Goal: Information Seeking & Learning: Check status

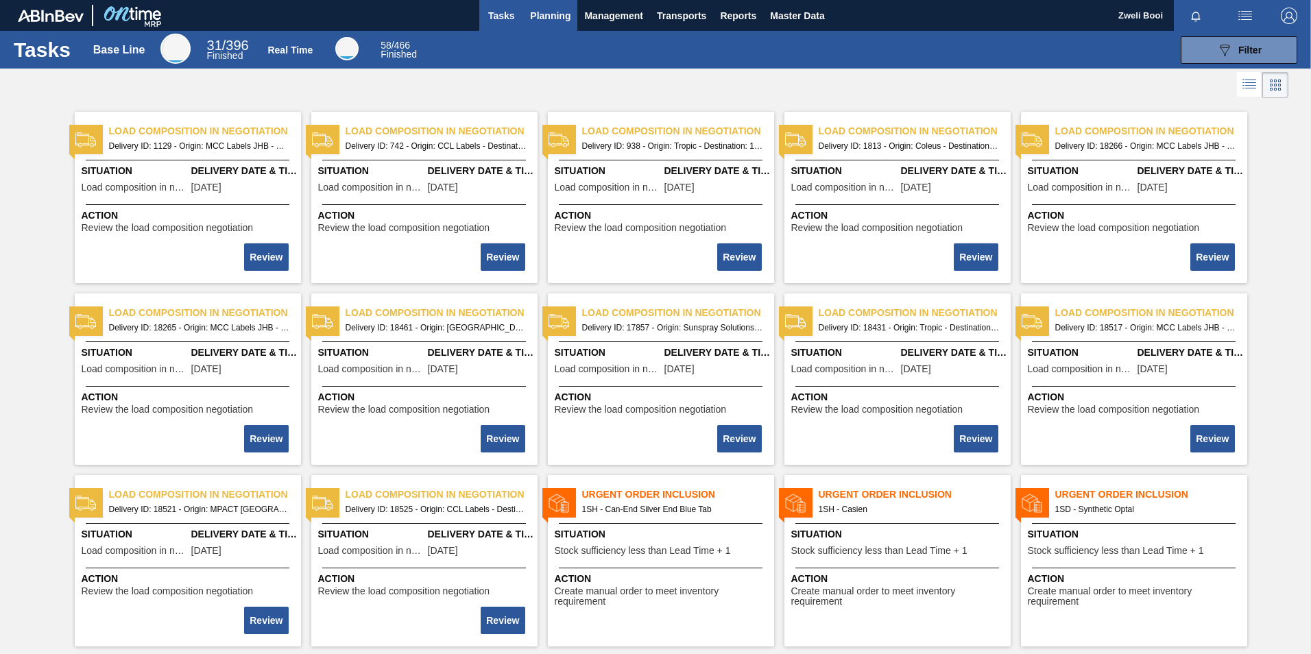
click at [549, 19] on span "Planning" at bounding box center [550, 16] width 40 height 16
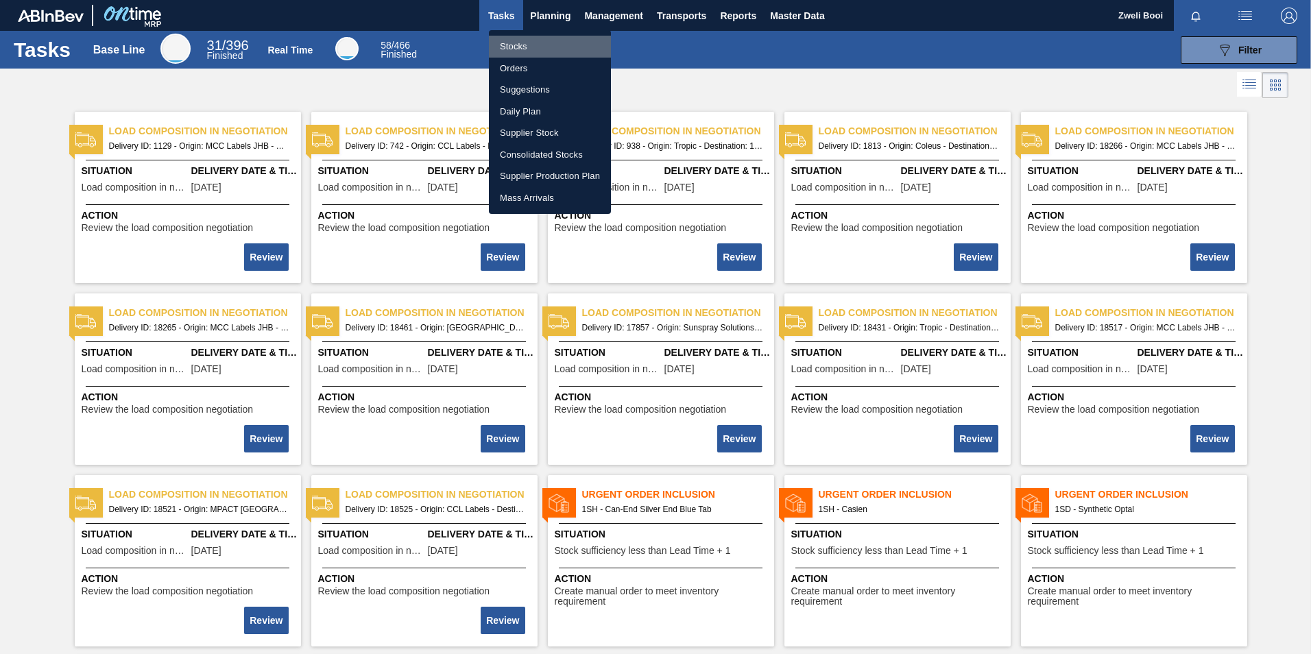
click at [527, 43] on li "Stocks" at bounding box center [550, 47] width 122 height 22
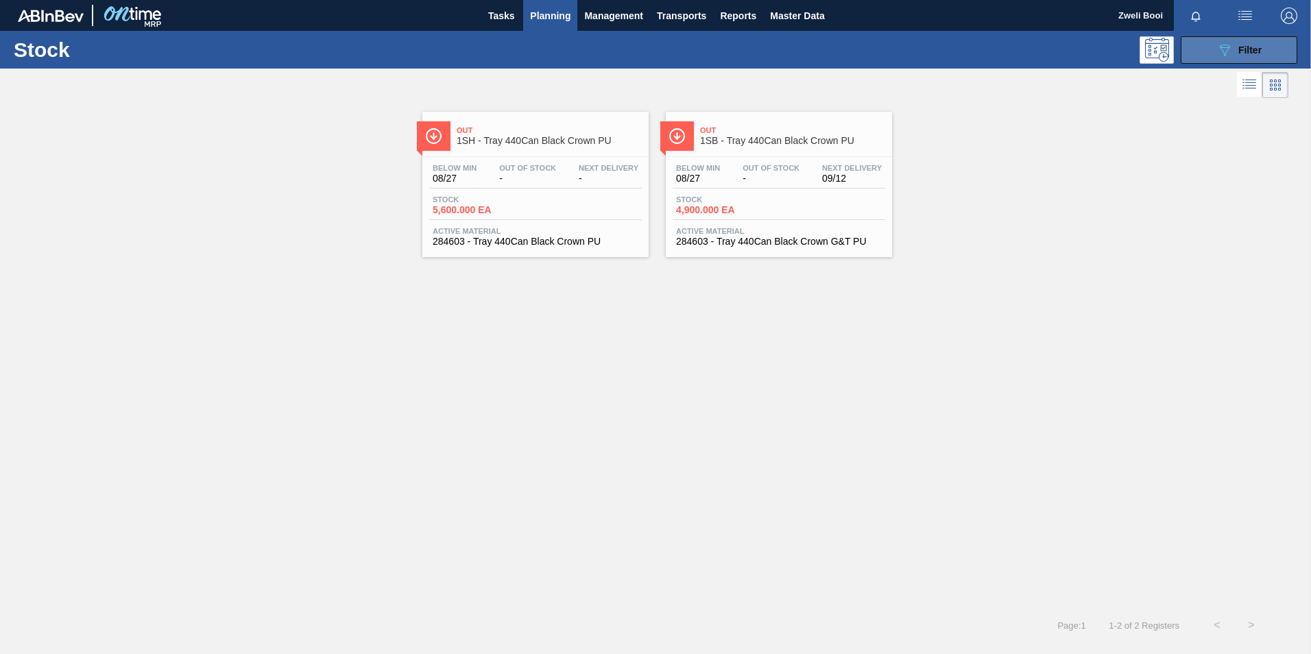
click at [1214, 46] on button "089F7B8B-B2A5-4AFE-B5C0-19BA573D28AC Filter" at bounding box center [1239, 49] width 117 height 27
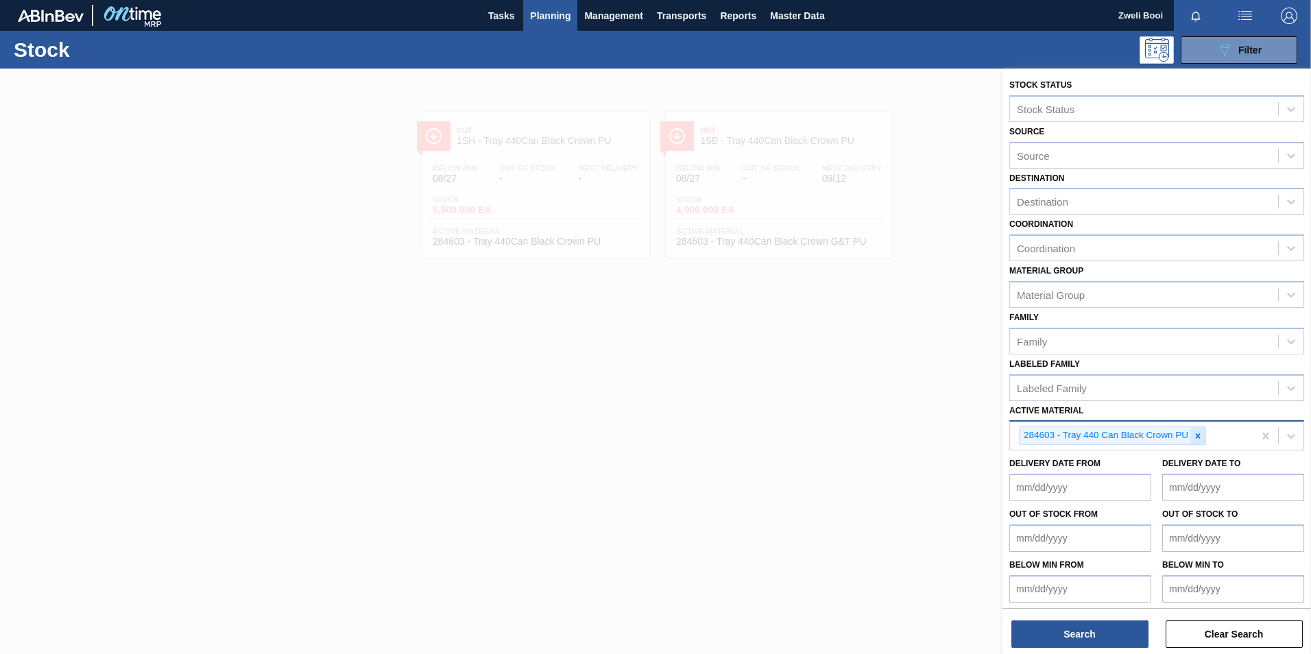
click at [1201, 435] on icon at bounding box center [1198, 436] width 10 height 10
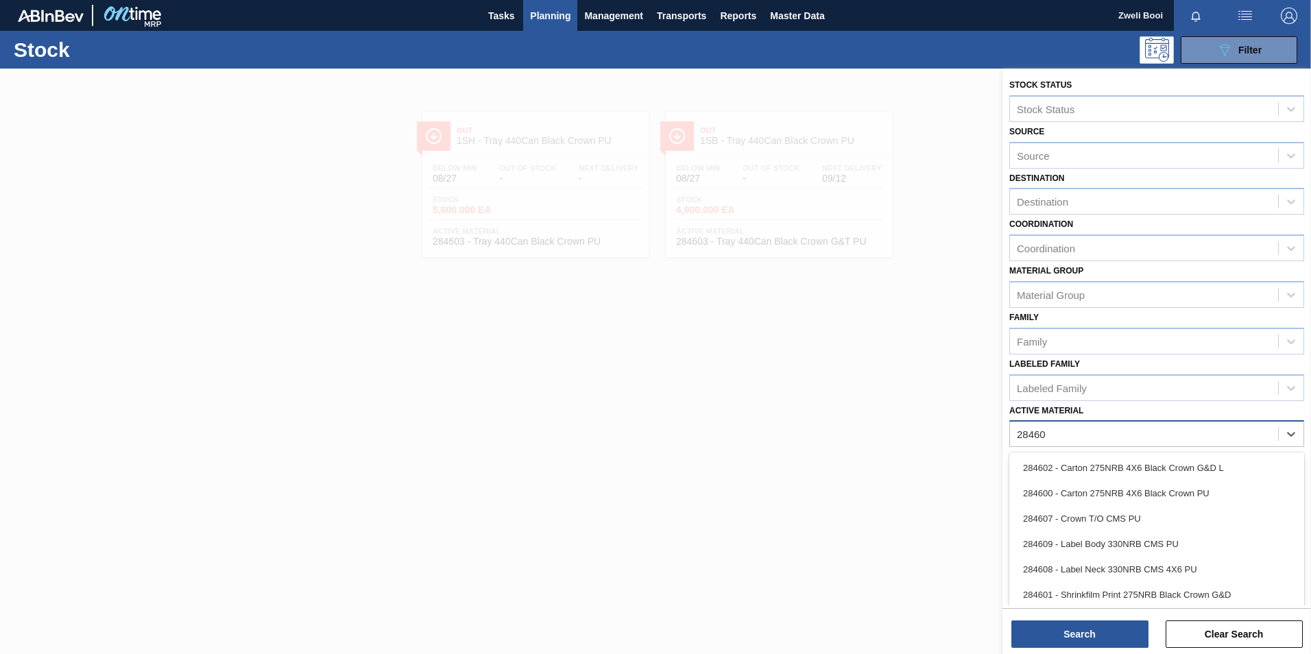
type Material "284603"
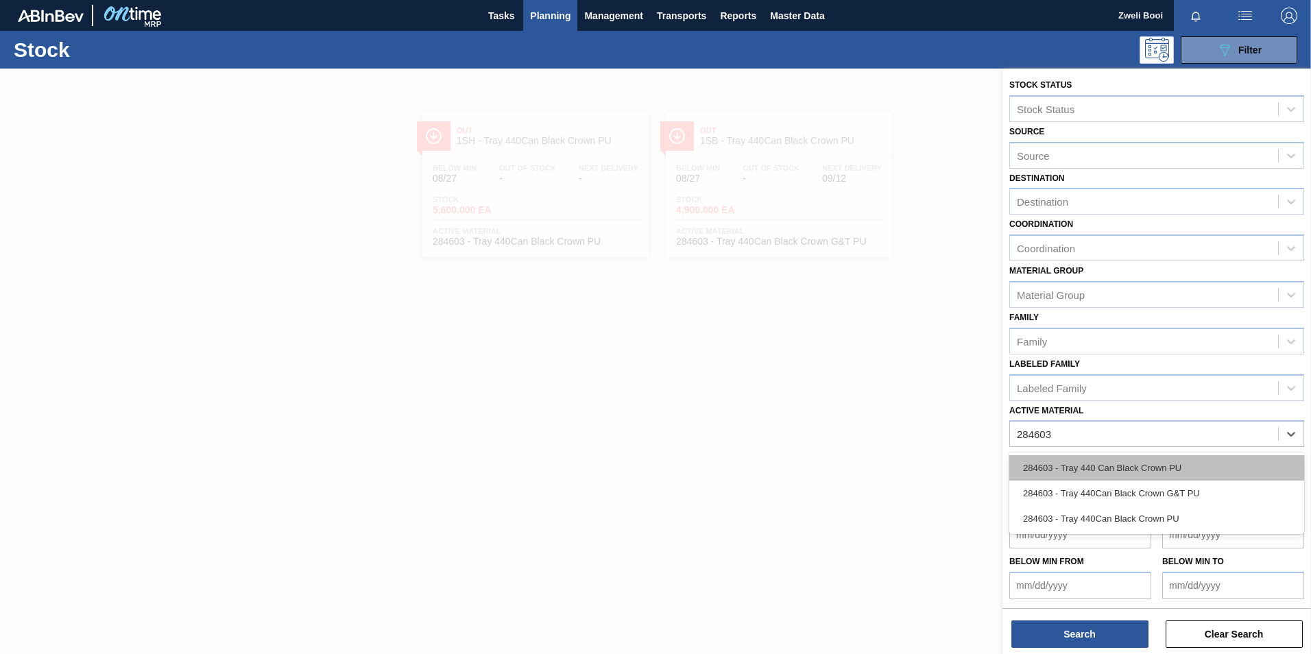
click at [1173, 470] on div "284603 - Tray 440 Can Black Crown PU" at bounding box center [1156, 467] width 295 height 25
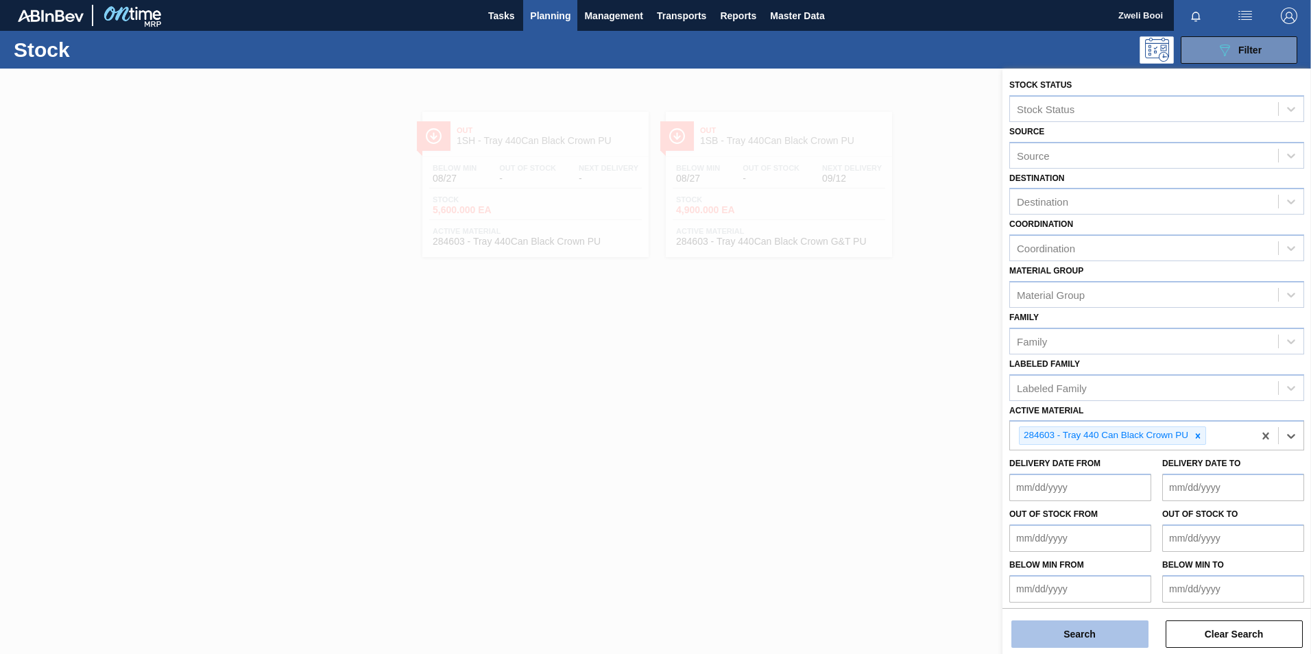
click at [1108, 636] on button "Search" at bounding box center [1079, 634] width 137 height 27
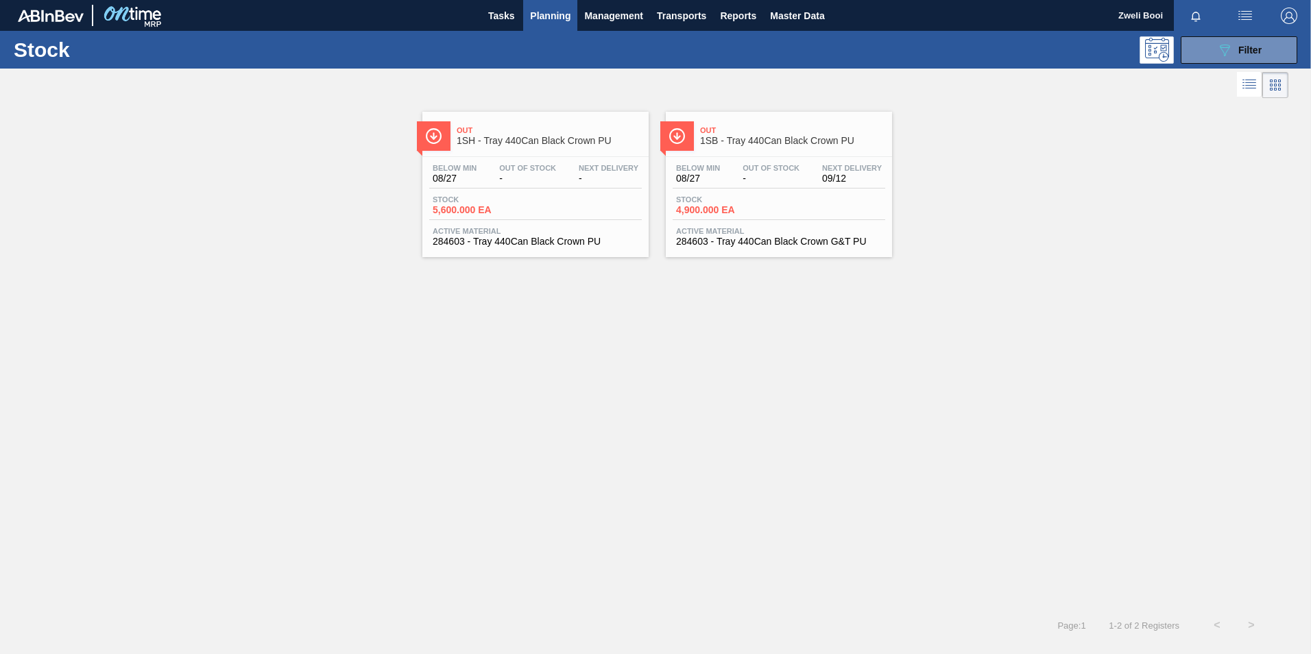
click at [802, 202] on div "Stock 4,900.000 EA" at bounding box center [779, 207] width 213 height 25
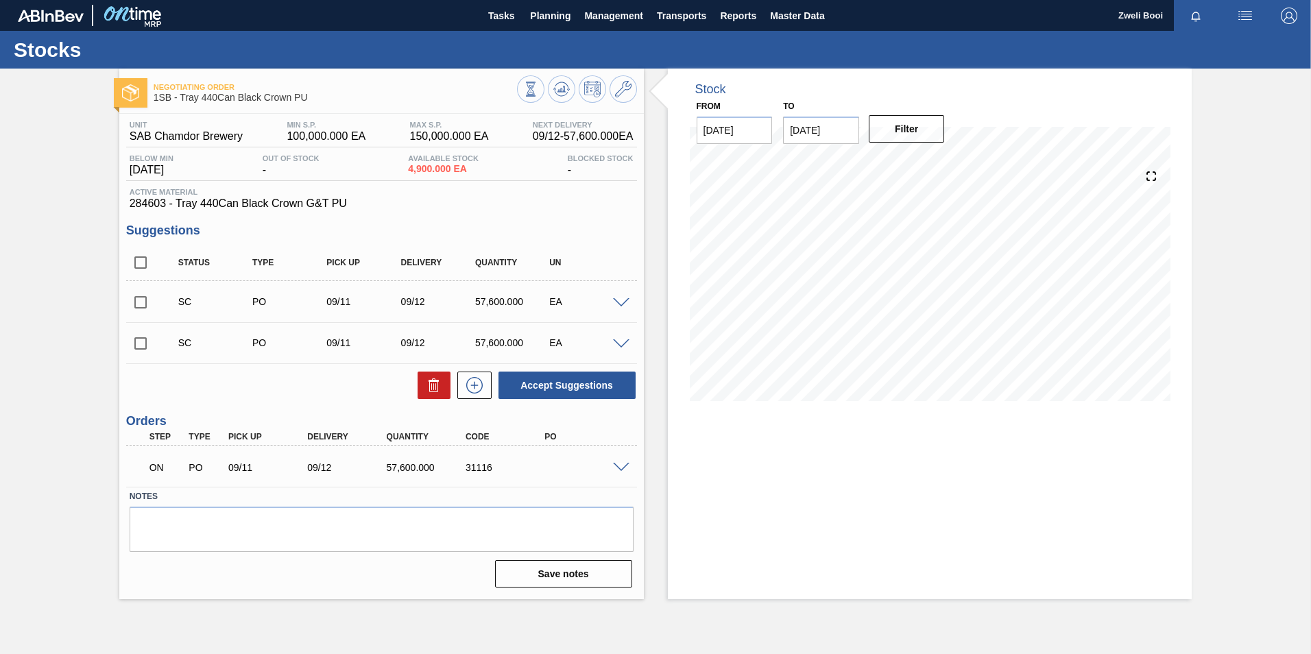
click at [627, 470] on span at bounding box center [621, 468] width 16 height 10
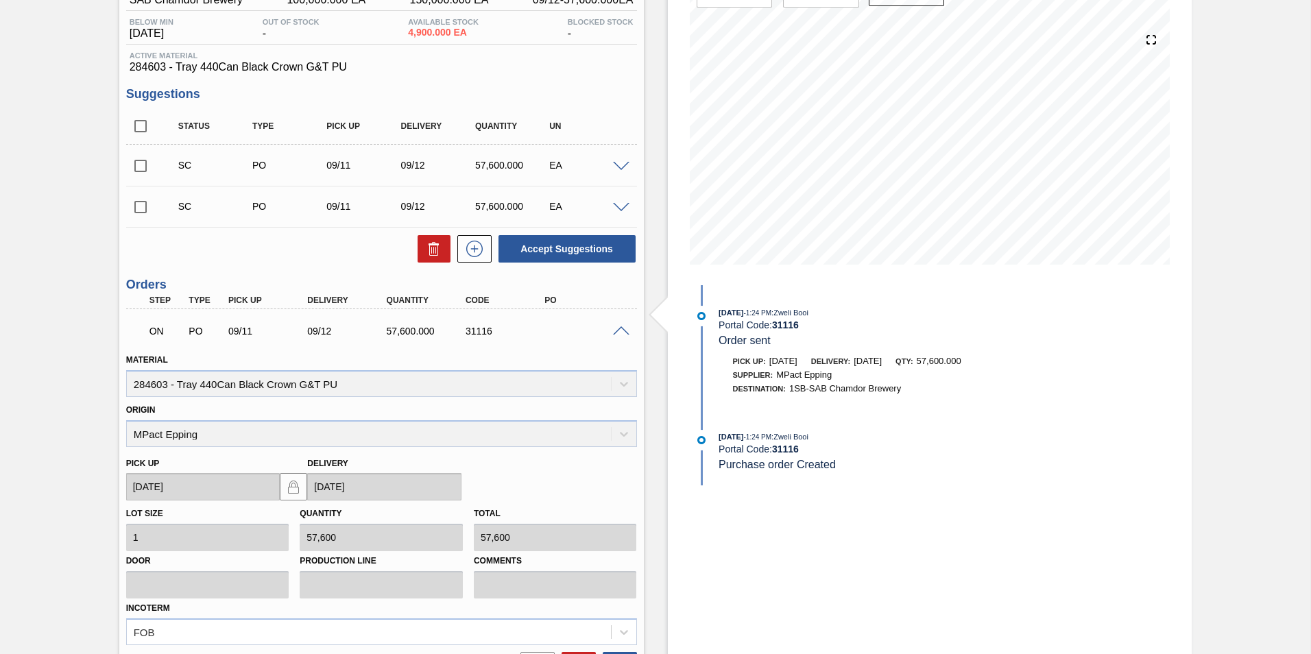
scroll to position [137, 0]
click at [623, 328] on span at bounding box center [621, 331] width 16 height 10
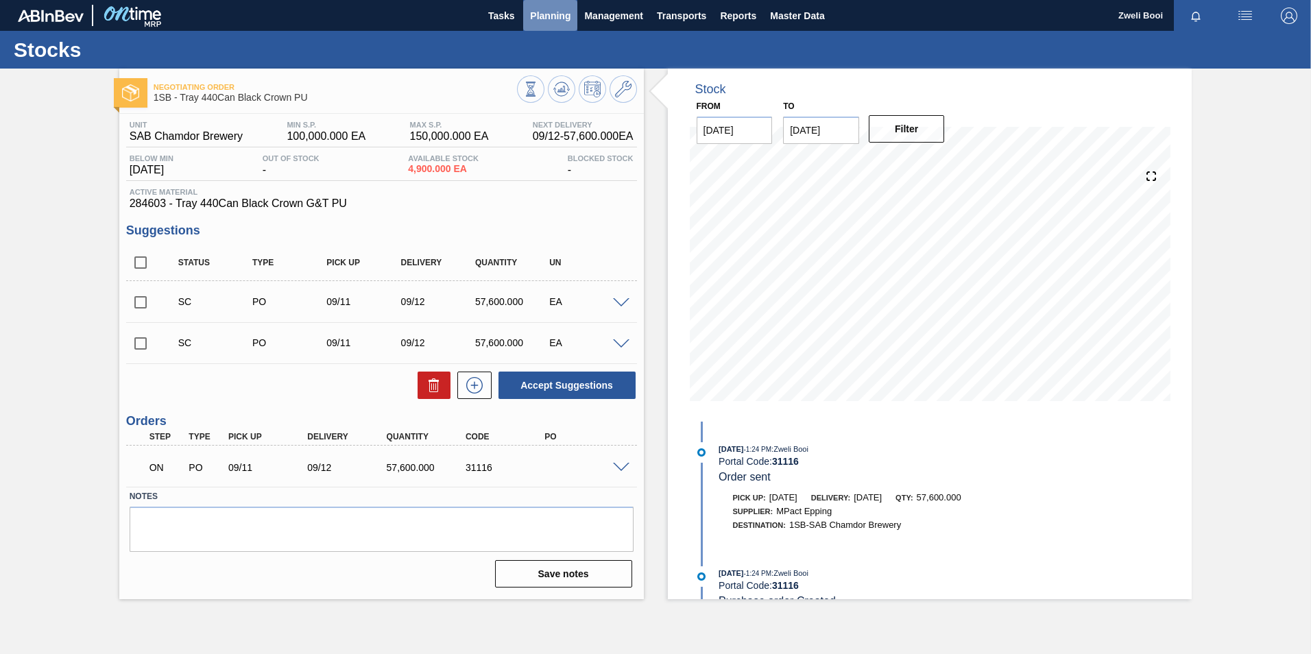
click at [542, 9] on span "Planning" at bounding box center [550, 16] width 40 height 16
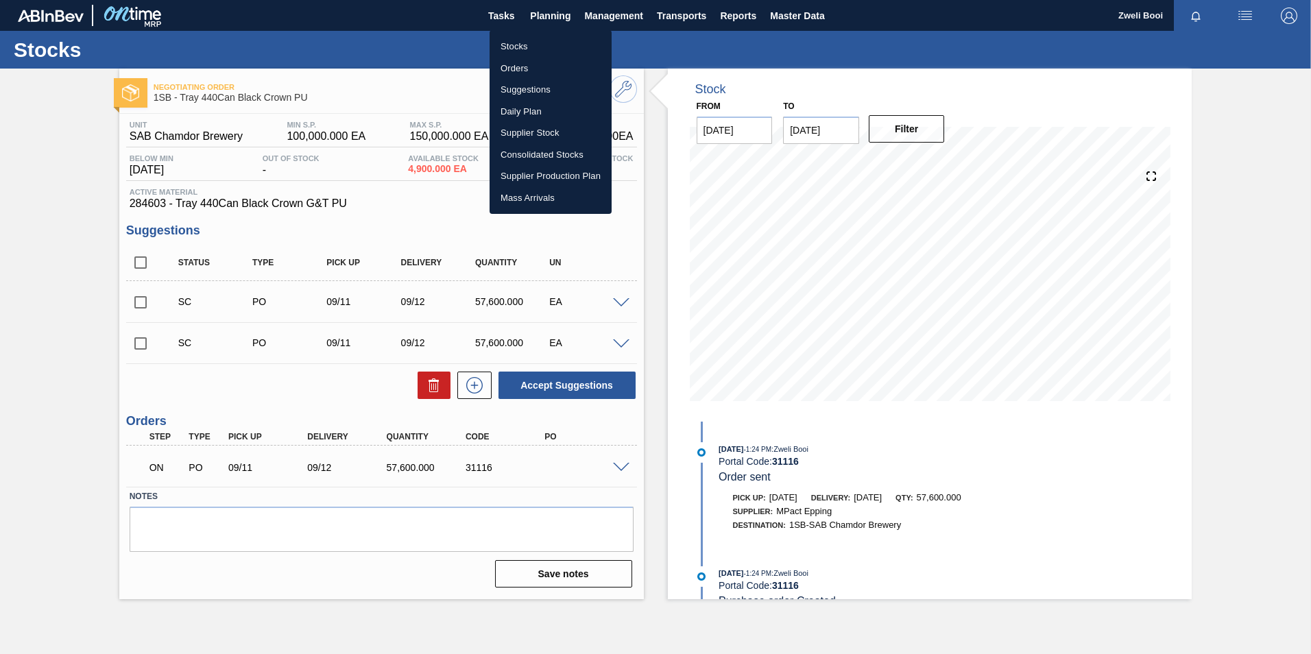
click at [518, 41] on li "Stocks" at bounding box center [551, 47] width 122 height 22
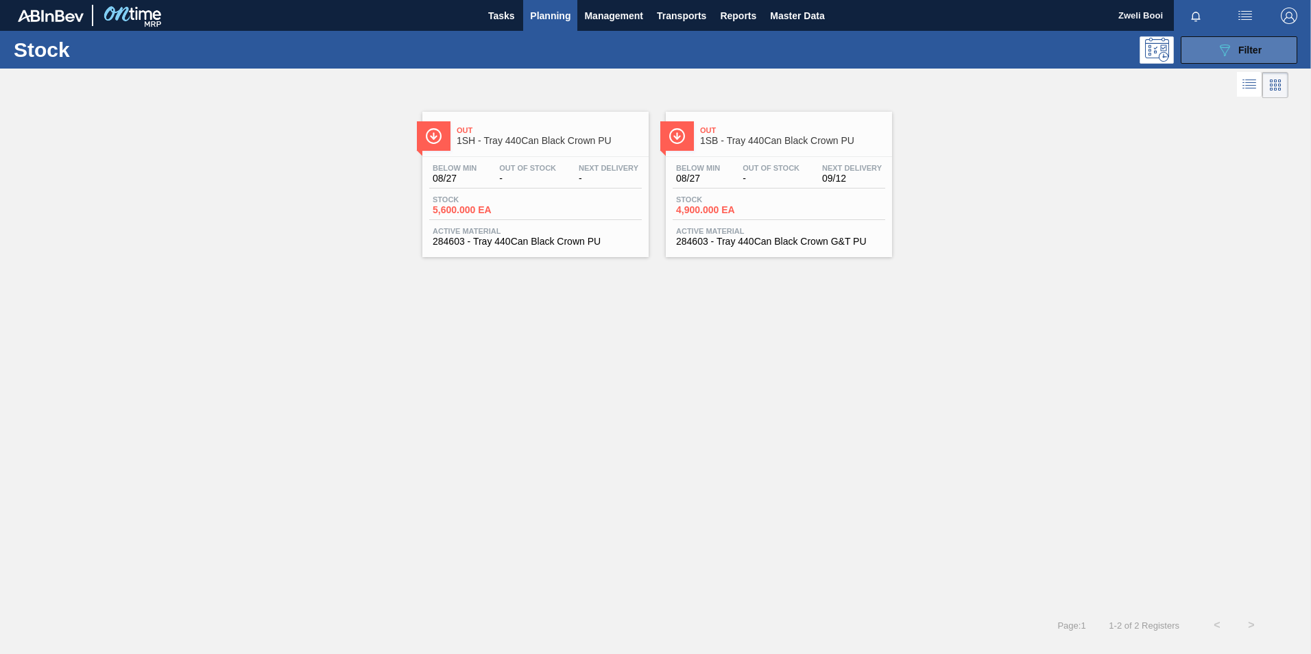
click at [1219, 40] on button "089F7B8B-B2A5-4AFE-B5C0-19BA573D28AC Filter" at bounding box center [1239, 49] width 117 height 27
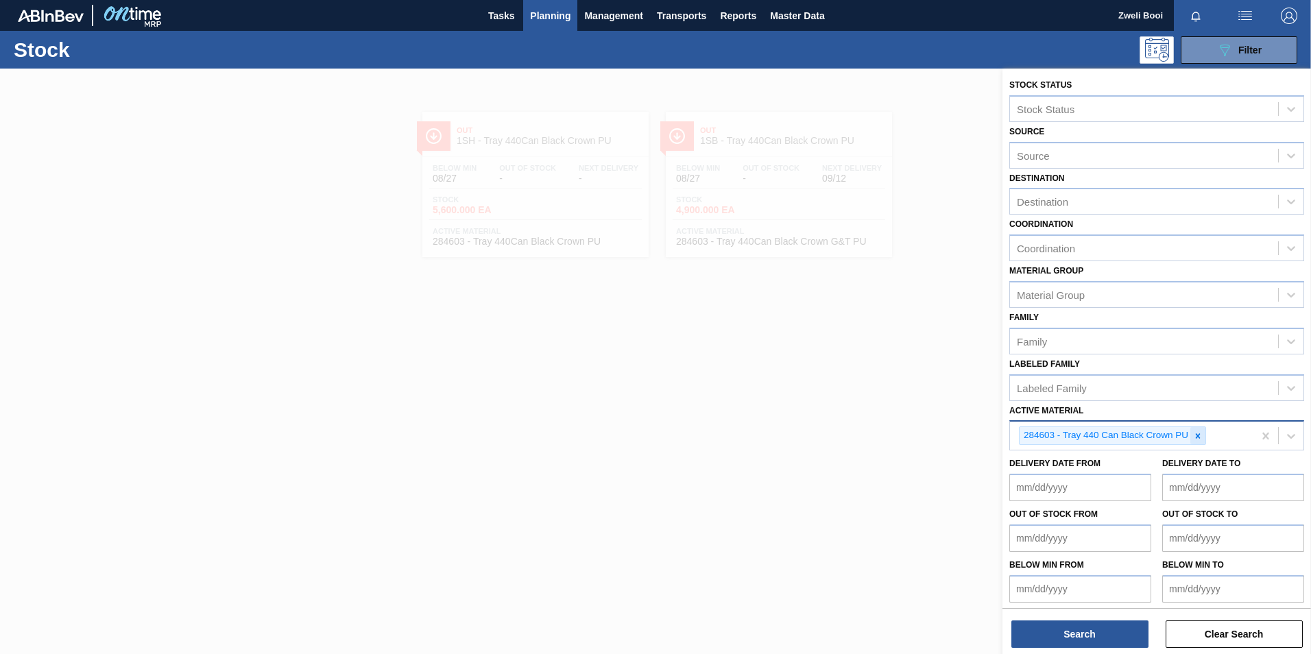
click at [1203, 437] on div at bounding box center [1197, 435] width 15 height 17
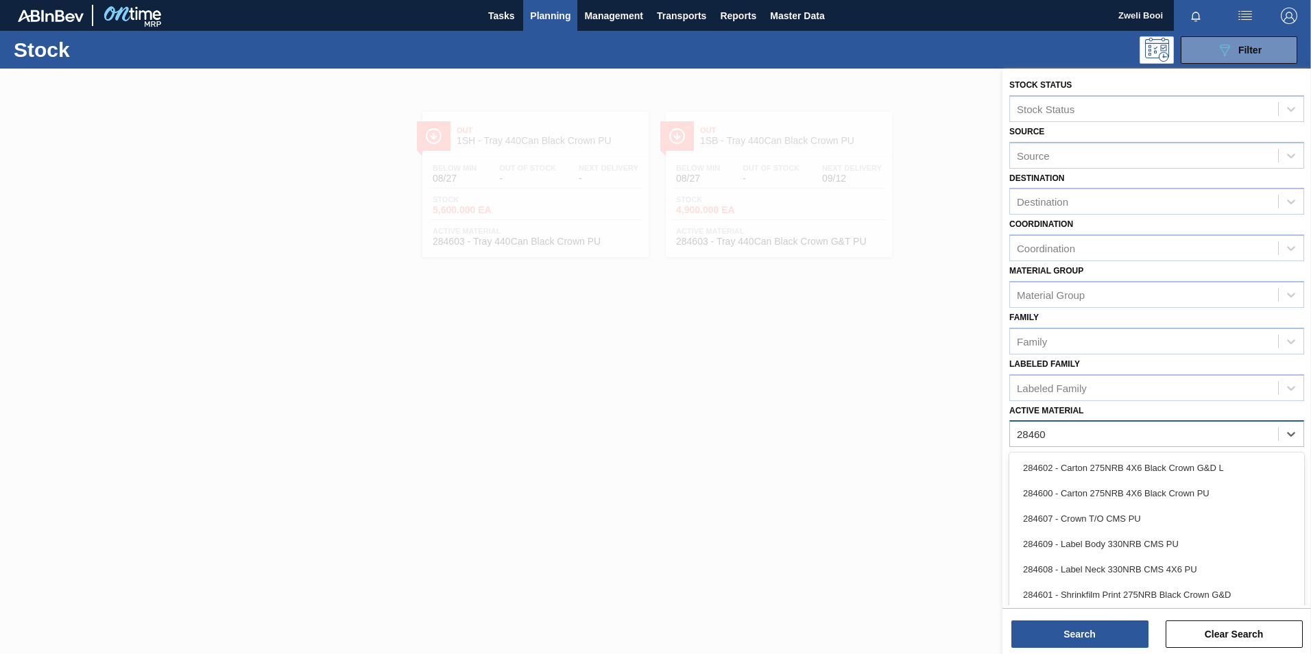
type Material "284606"
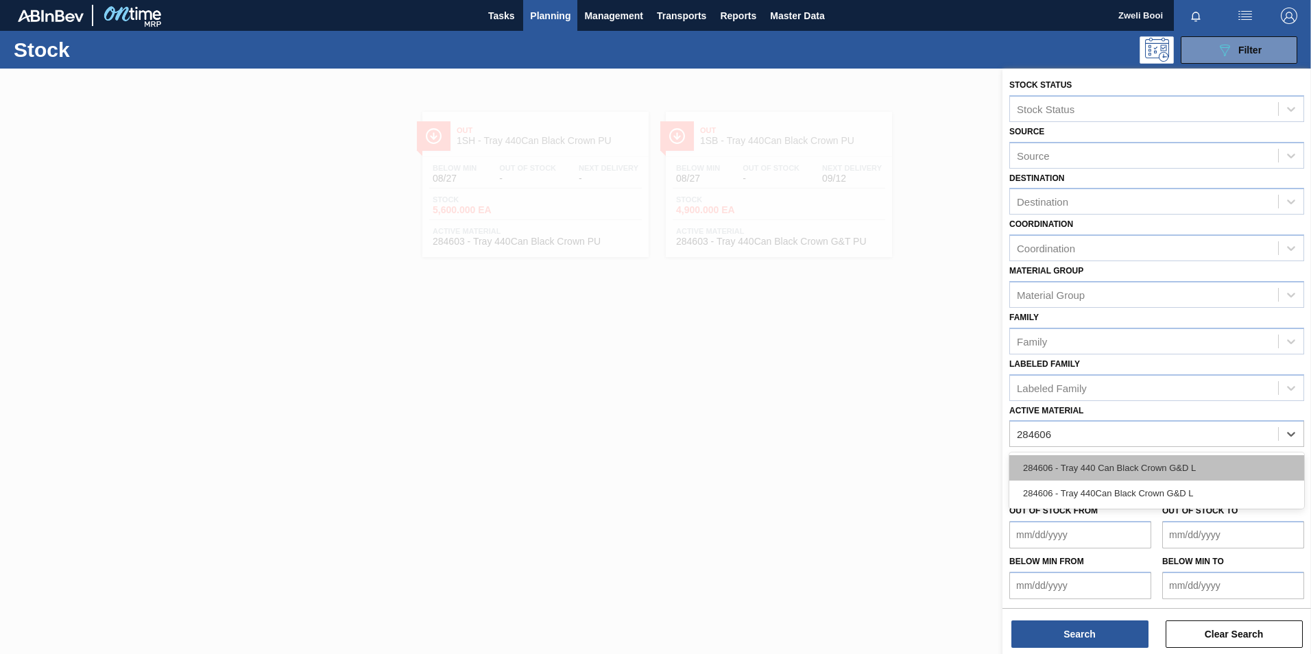
click at [1099, 470] on div "284606 - Tray 440 Can Black Crown G&D L" at bounding box center [1156, 467] width 295 height 25
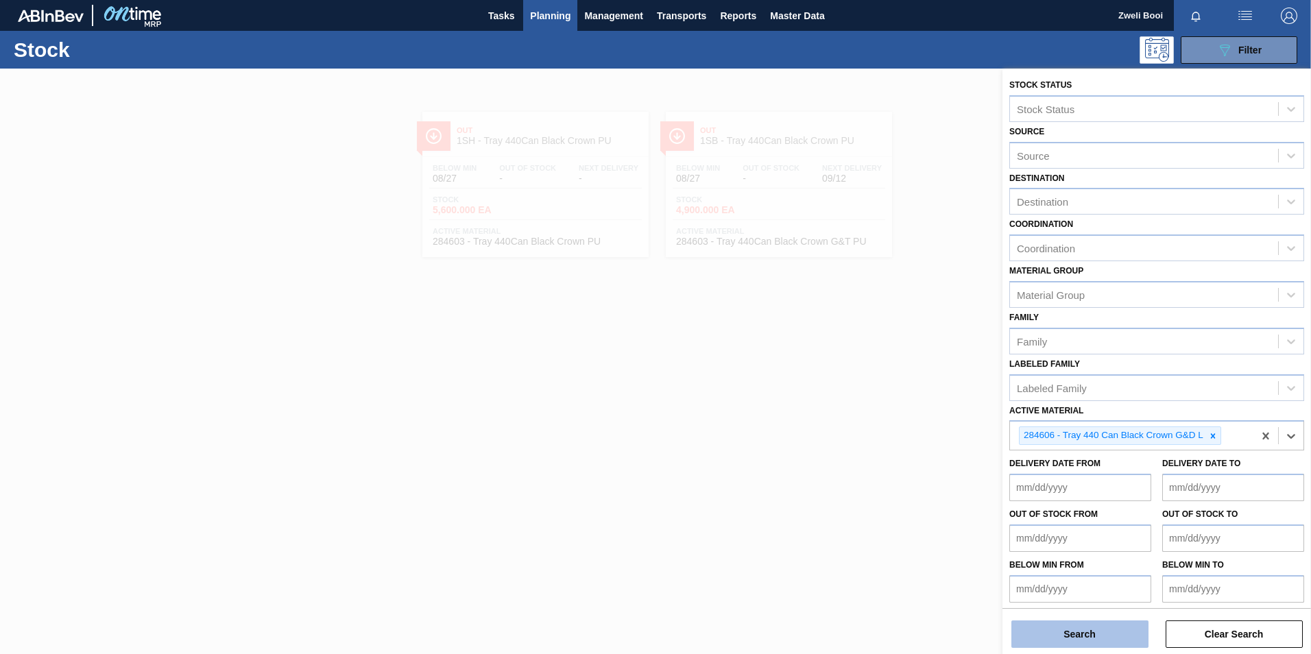
click at [1094, 629] on button "Search" at bounding box center [1079, 634] width 137 height 27
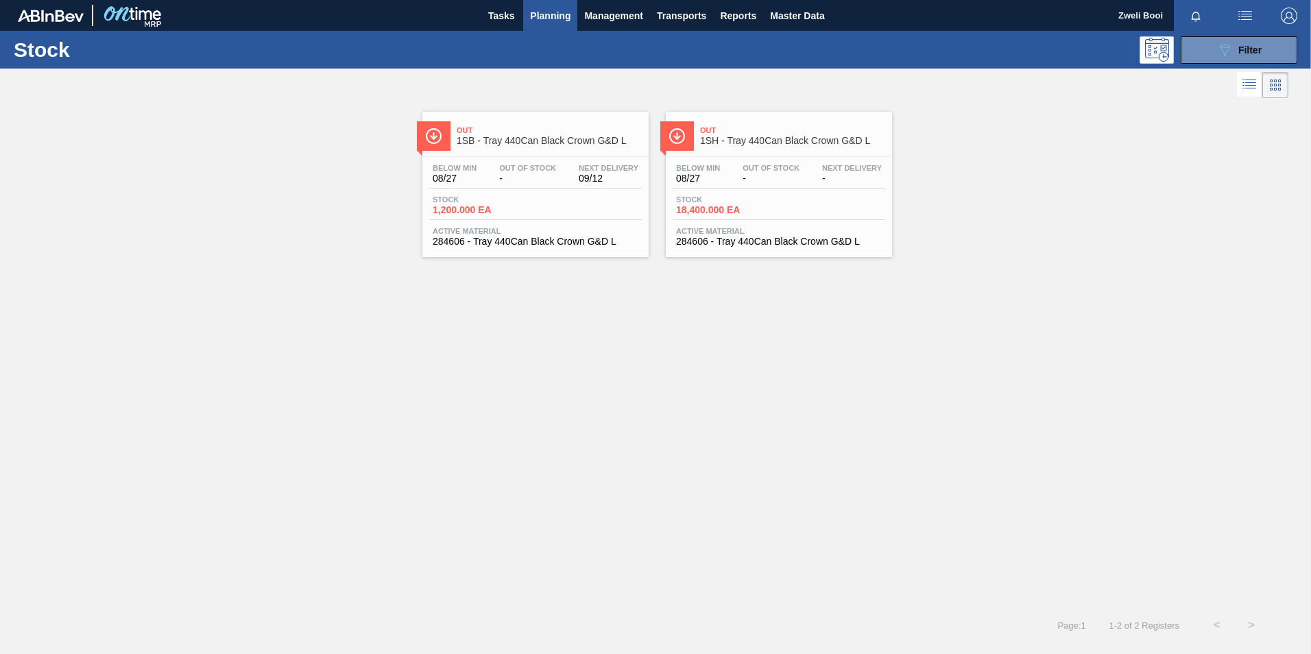
click at [493, 195] on span "Stock" at bounding box center [481, 199] width 96 height 8
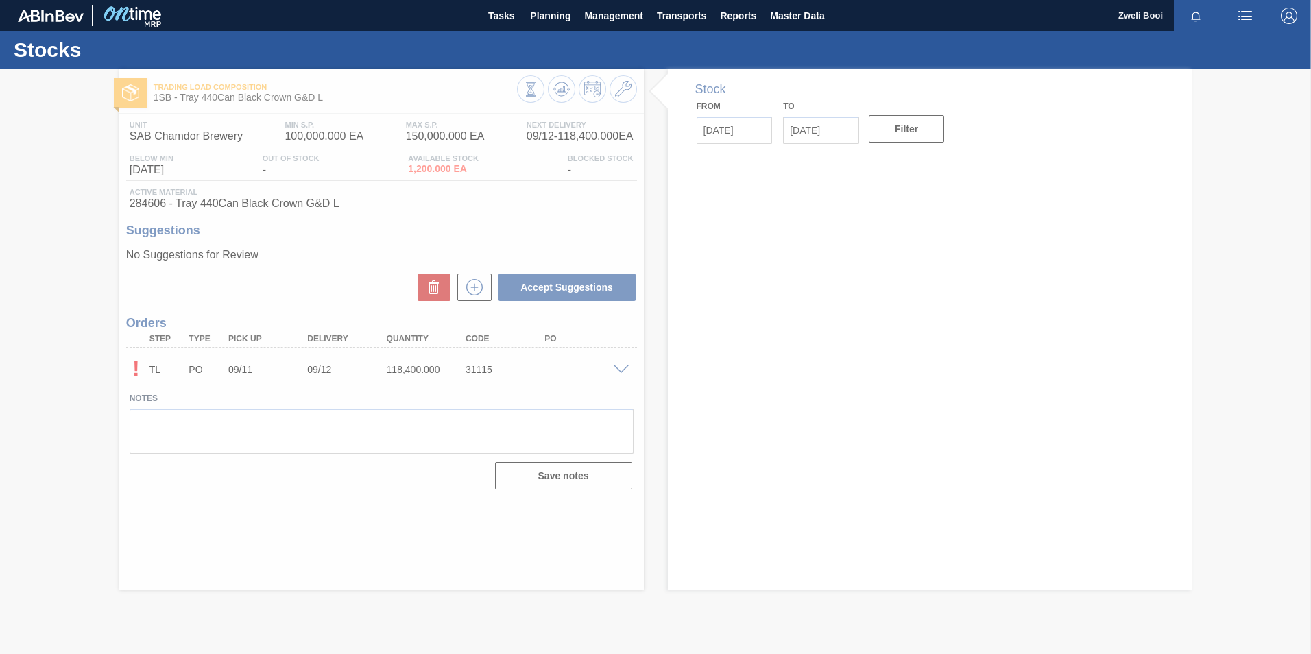
type input "[DATE]"
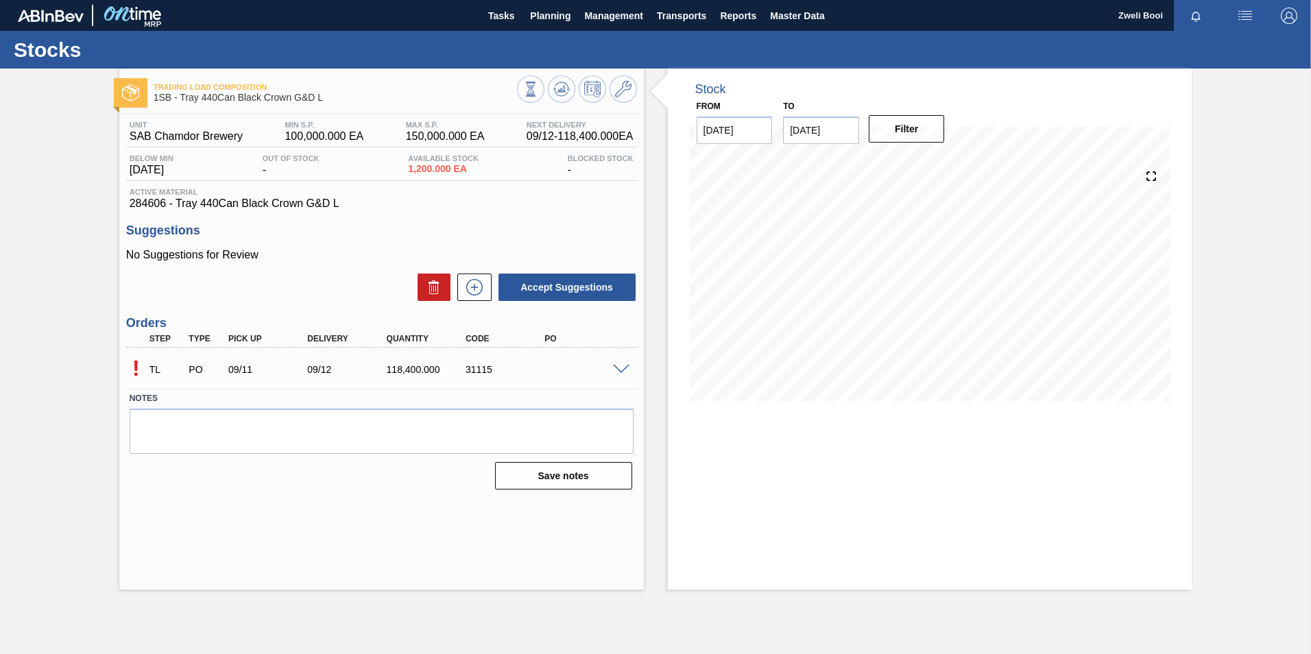
click at [626, 370] on span at bounding box center [621, 370] width 16 height 10
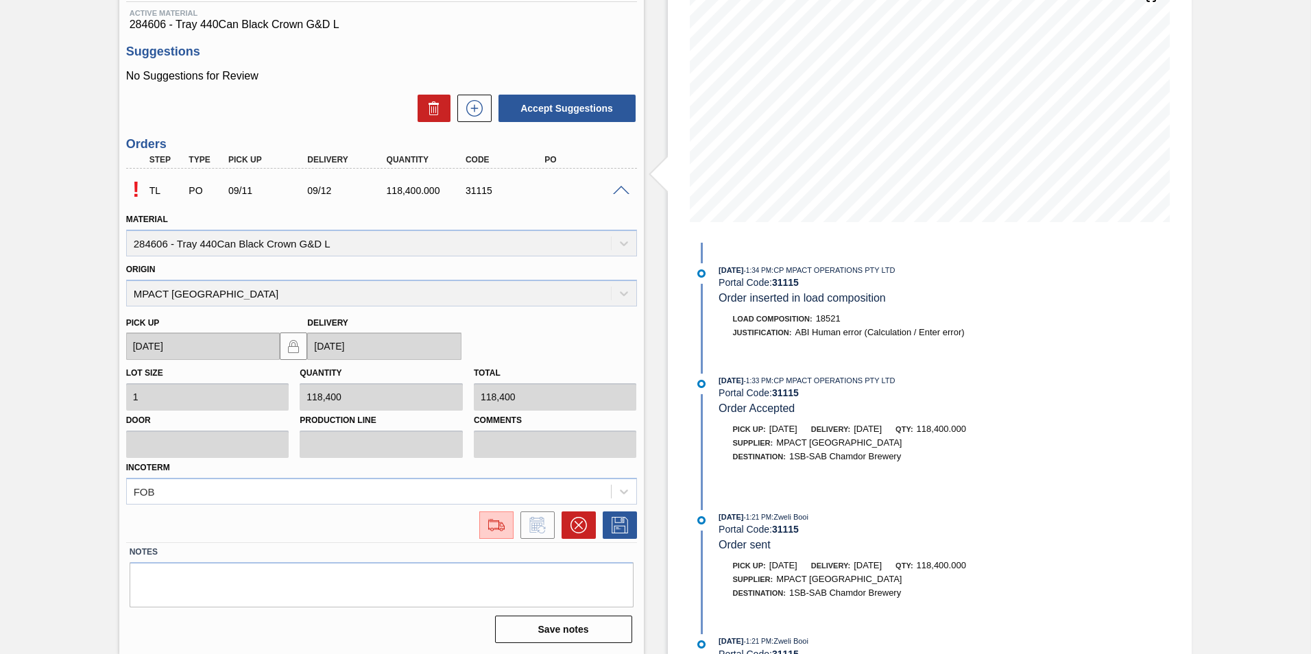
scroll to position [180, 0]
click at [494, 525] on img at bounding box center [496, 524] width 22 height 16
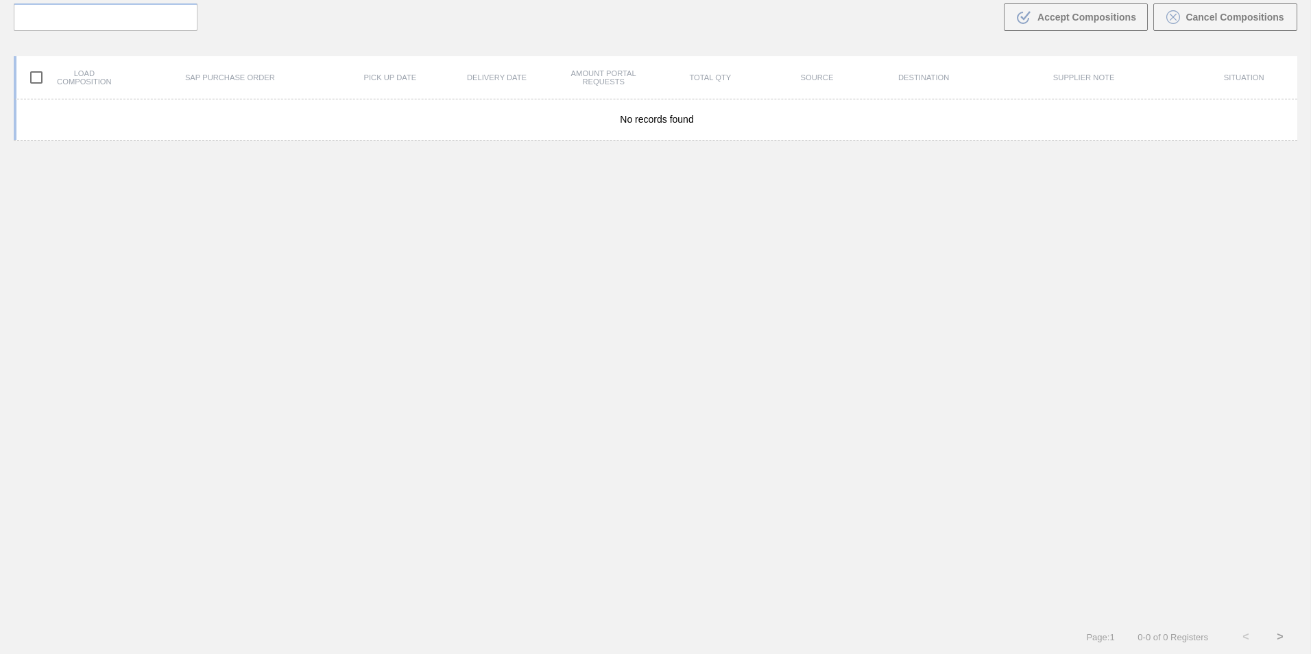
scroll to position [99, 0]
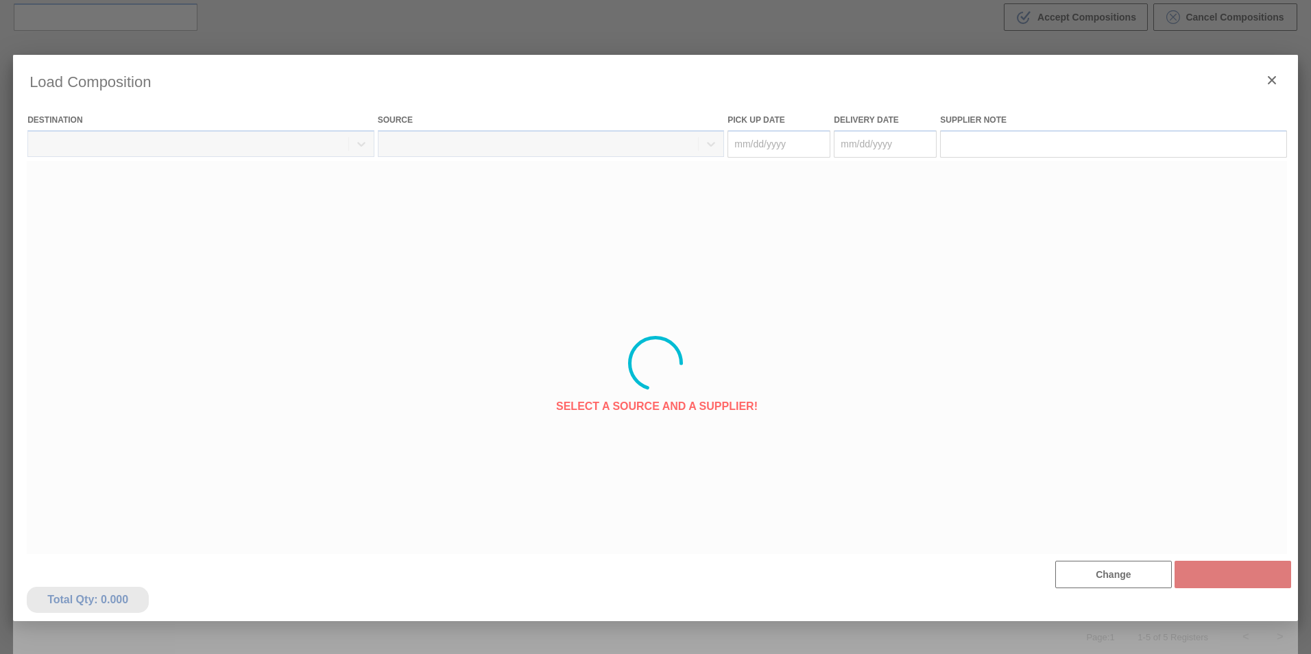
type Date "[DATE]"
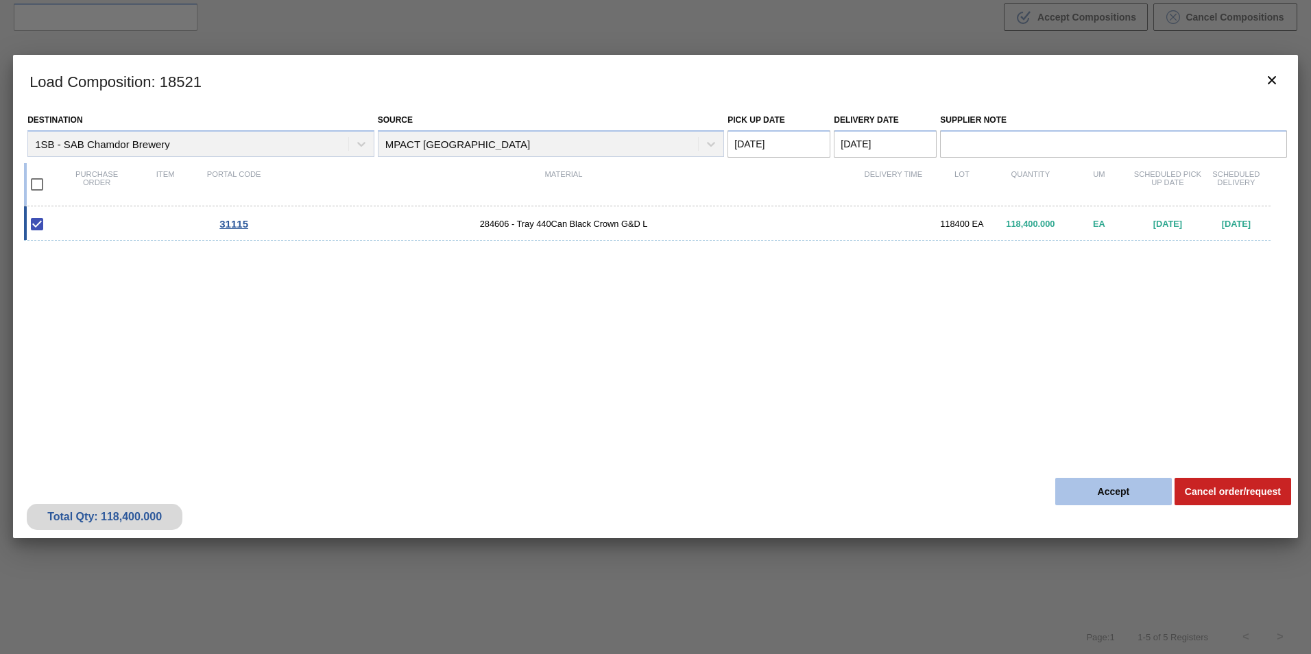
click at [1142, 490] on button "Accept" at bounding box center [1113, 491] width 117 height 27
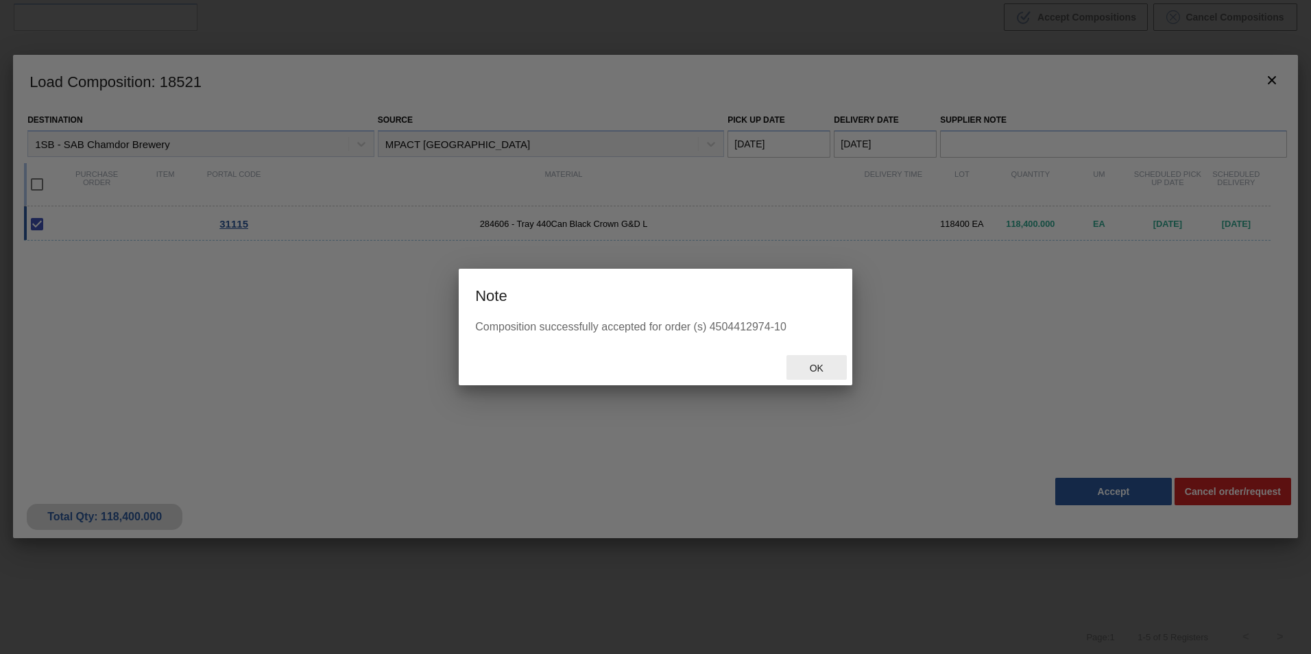
click at [819, 365] on span "Ok" at bounding box center [817, 368] width 36 height 11
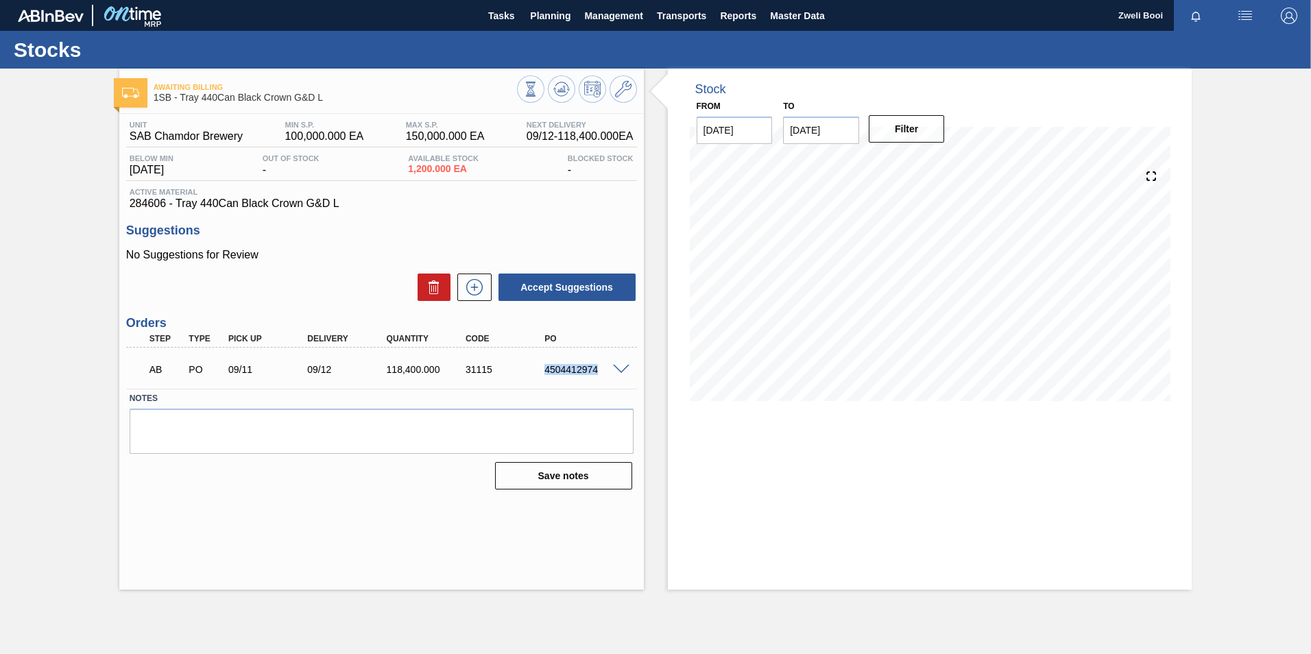
drag, startPoint x: 540, startPoint y: 370, endPoint x: 598, endPoint y: 374, distance: 57.8
click at [598, 374] on div "4504412974" at bounding box center [575, 369] width 79 height 11
copy div "4504412974"
click at [539, 16] on span "Planning" at bounding box center [550, 16] width 40 height 16
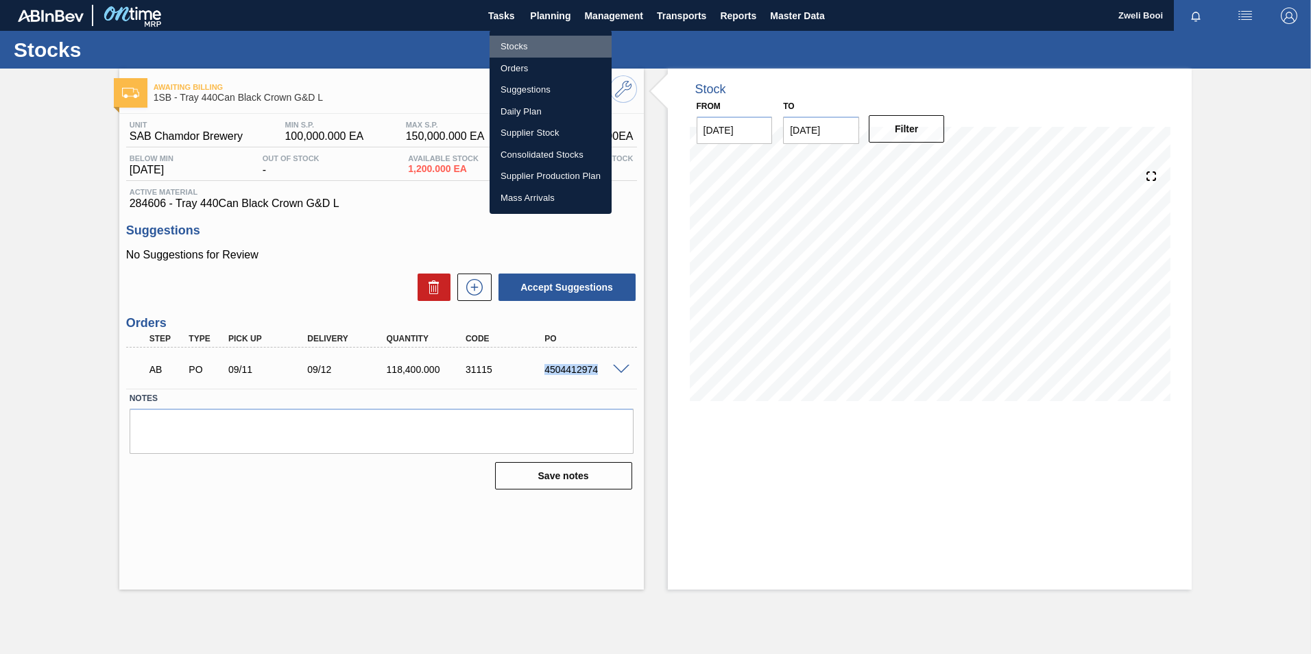
click at [515, 40] on li "Stocks" at bounding box center [551, 47] width 122 height 22
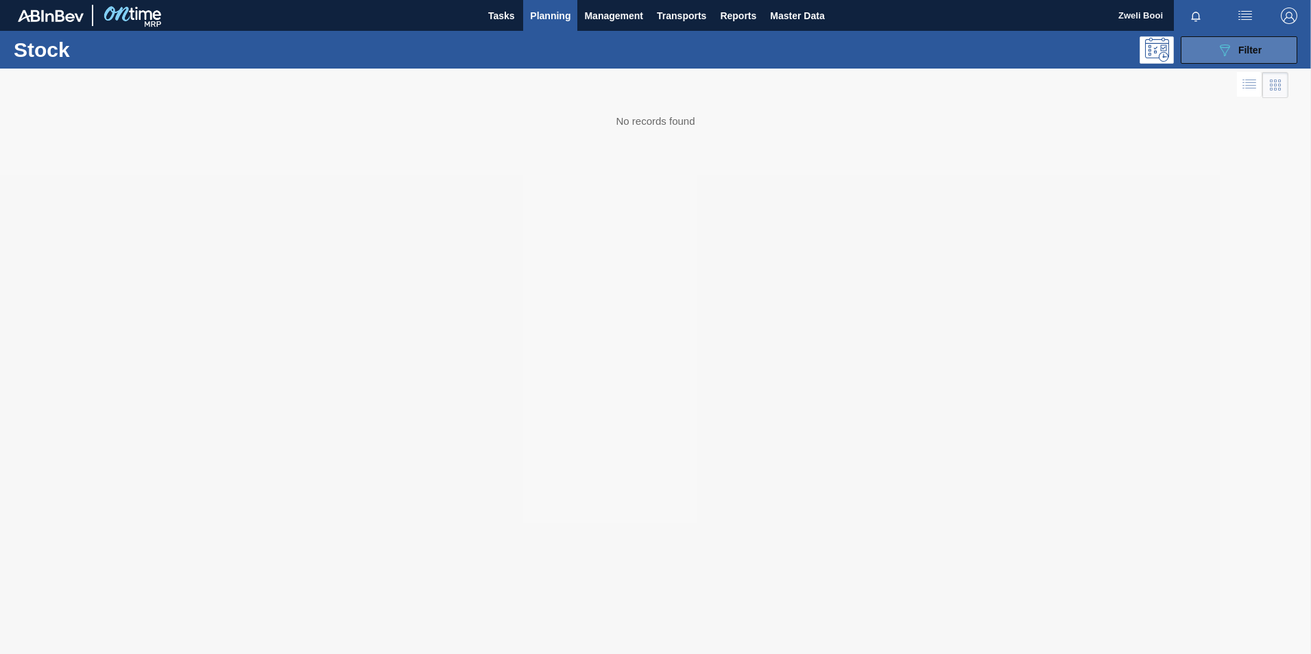
click at [1234, 51] on div "089F7B8B-B2A5-4AFE-B5C0-19BA573D28AC Filter" at bounding box center [1238, 50] width 45 height 16
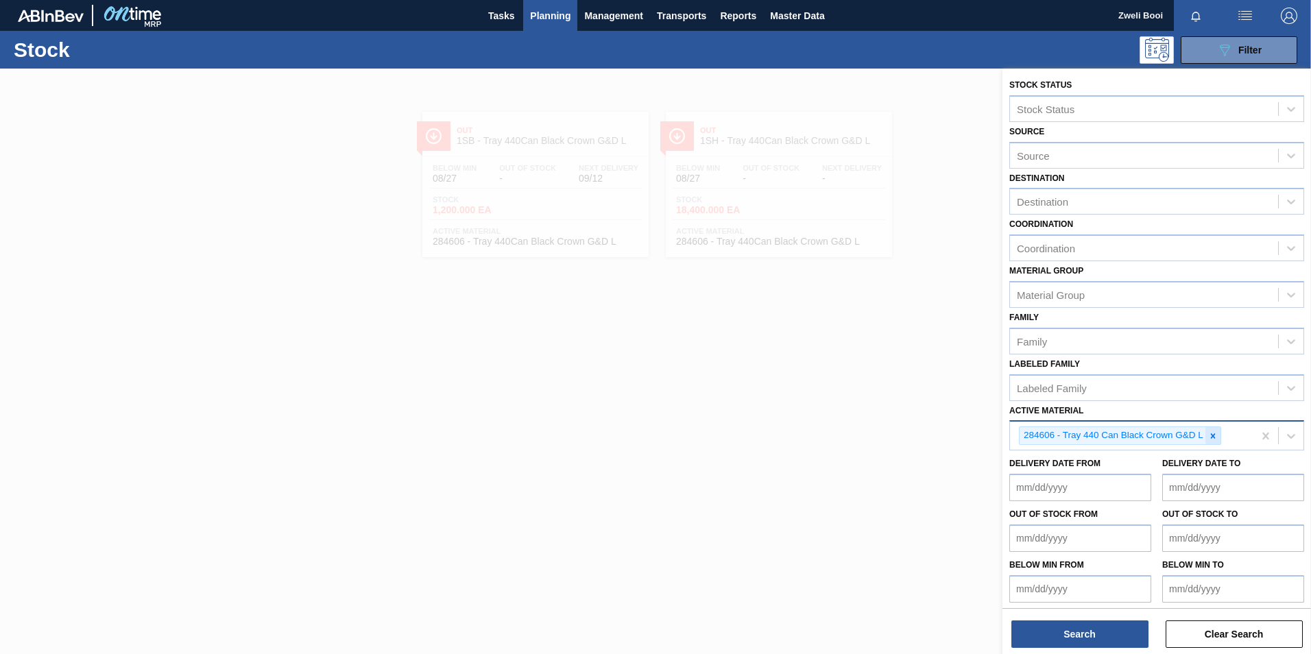
click at [1214, 439] on icon at bounding box center [1213, 436] width 10 height 10
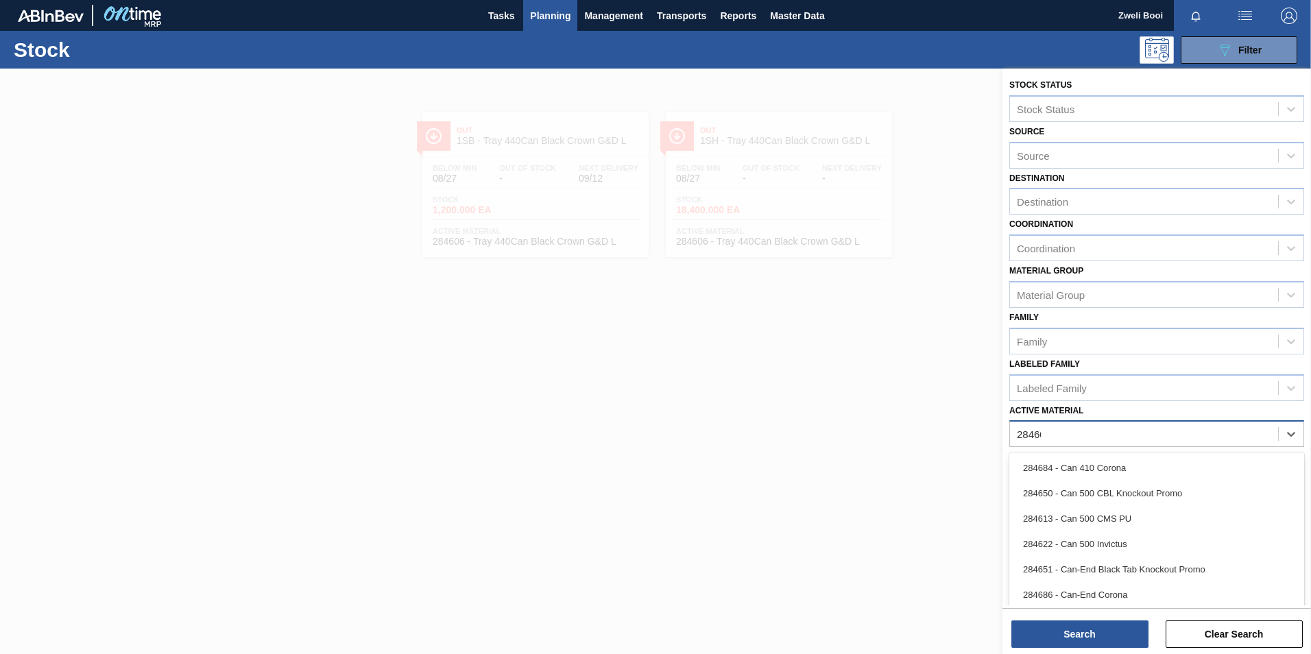
type Material "284603"
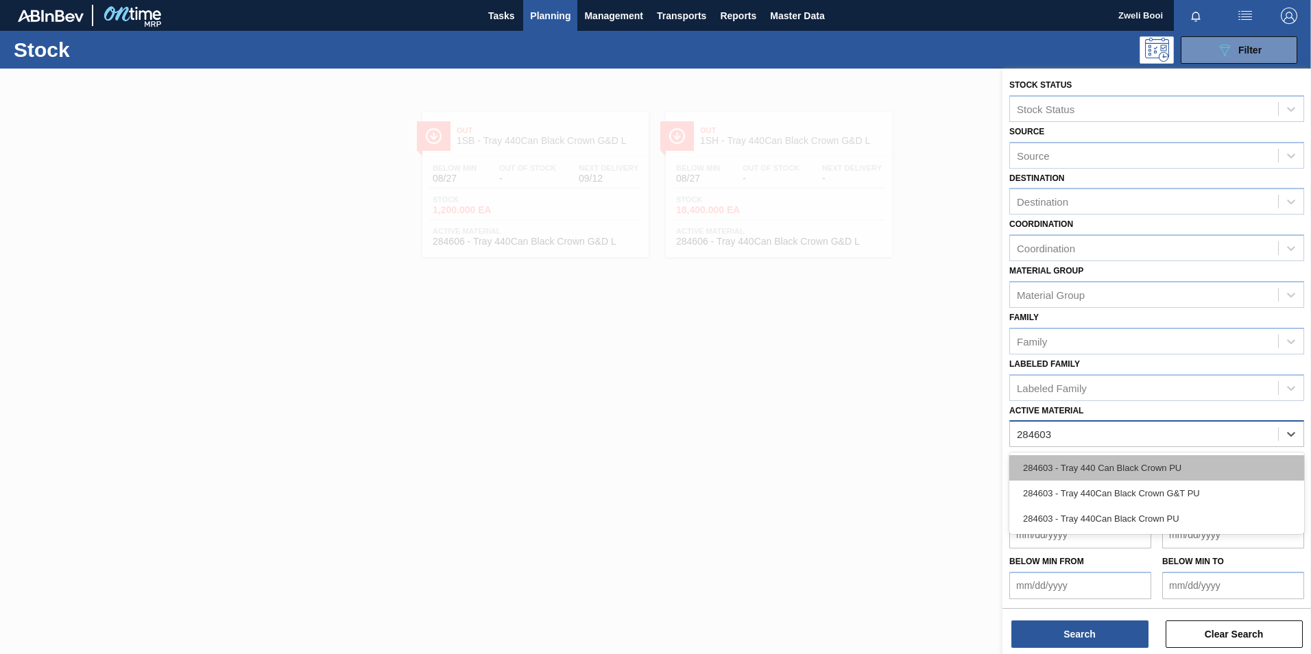
click at [1160, 465] on div "284603 - Tray 440 Can Black Crown PU" at bounding box center [1156, 467] width 295 height 25
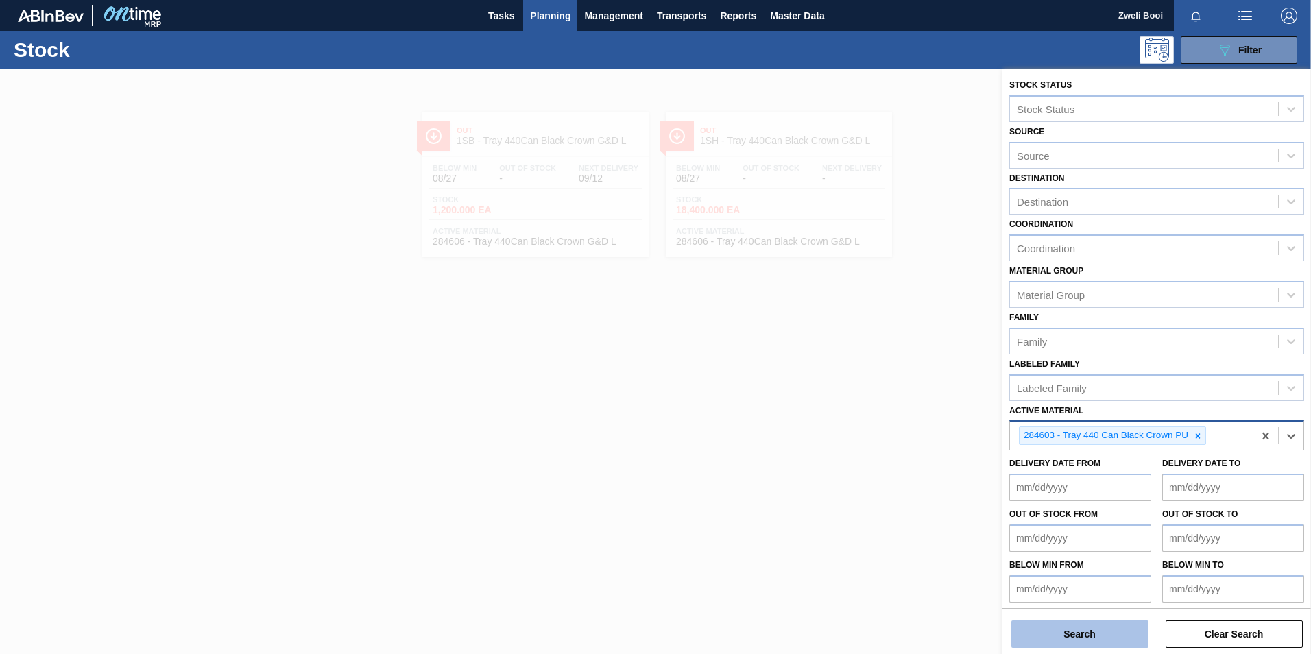
click at [1115, 639] on button "Search" at bounding box center [1079, 634] width 137 height 27
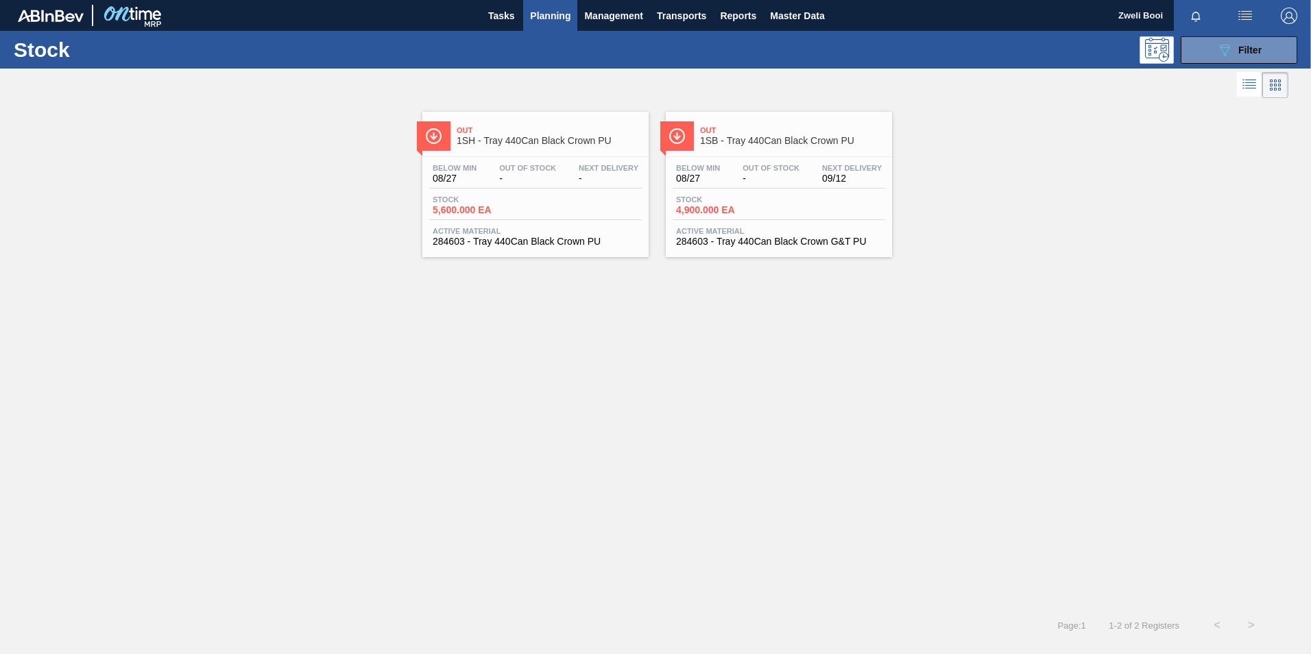
click at [717, 180] on span "08/27" at bounding box center [698, 178] width 44 height 10
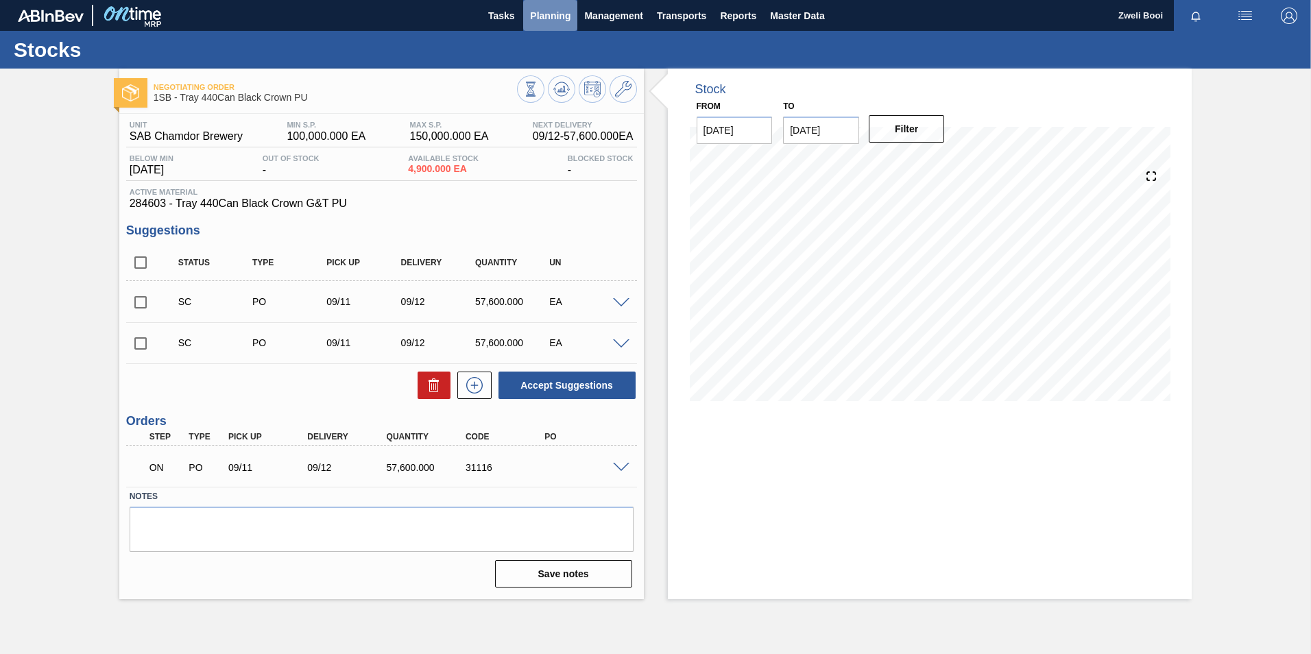
click at [544, 14] on span "Planning" at bounding box center [550, 16] width 40 height 16
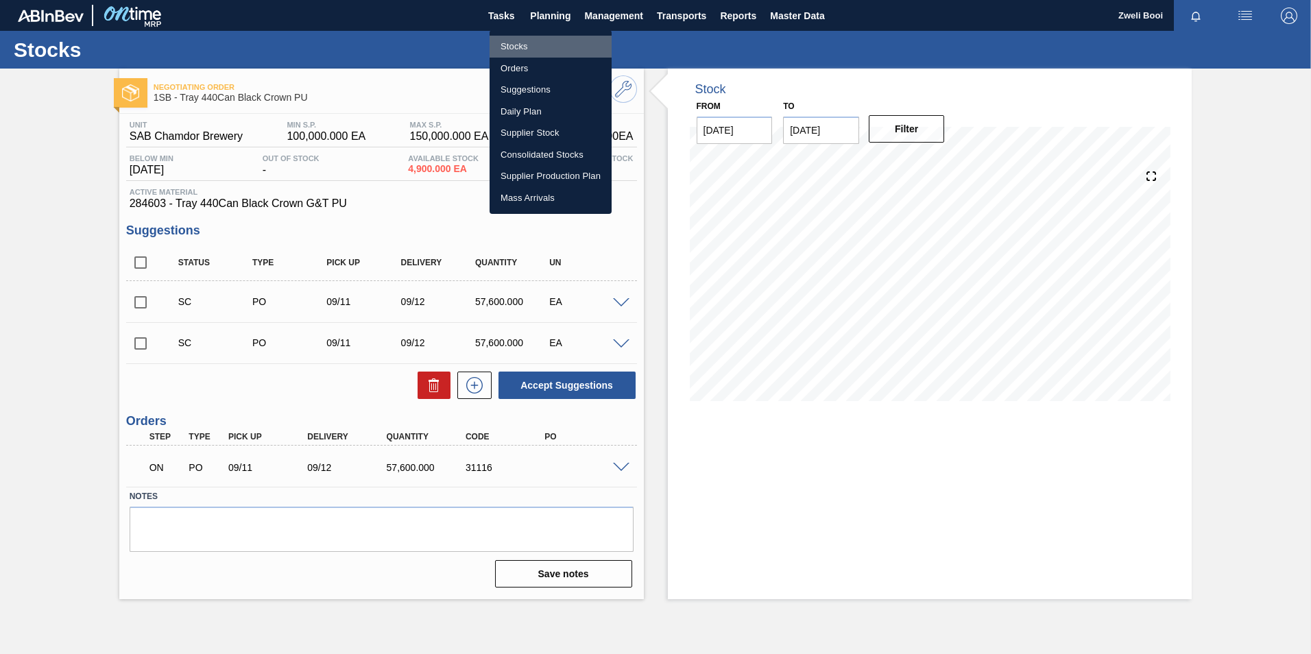
click at [527, 45] on li "Stocks" at bounding box center [551, 47] width 122 height 22
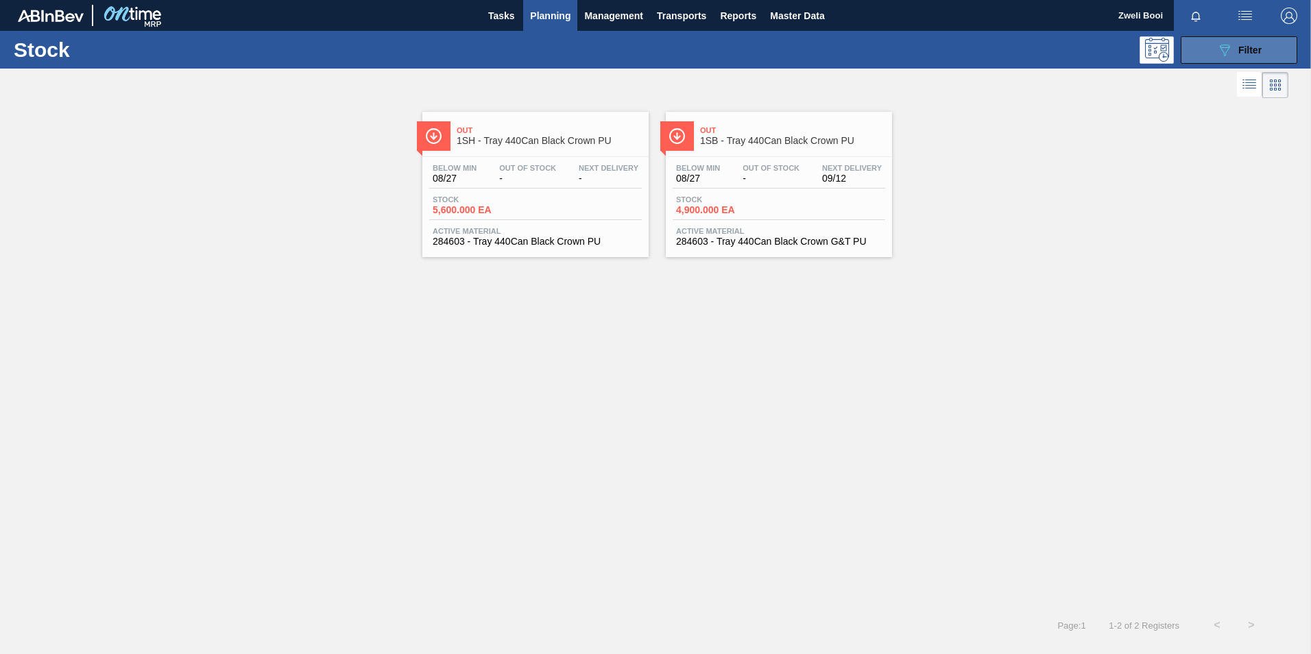
click at [1209, 49] on button "089F7B8B-B2A5-4AFE-B5C0-19BA573D28AC Filter" at bounding box center [1239, 49] width 117 height 27
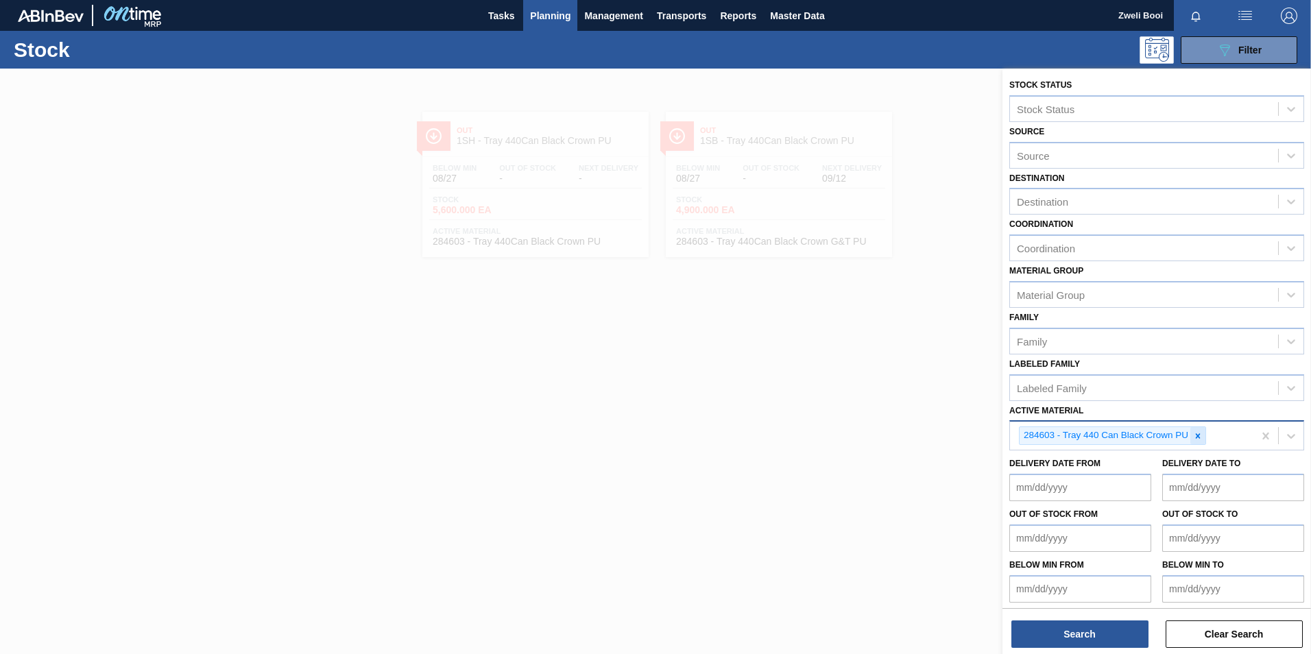
click at [1202, 437] on icon at bounding box center [1198, 436] width 10 height 10
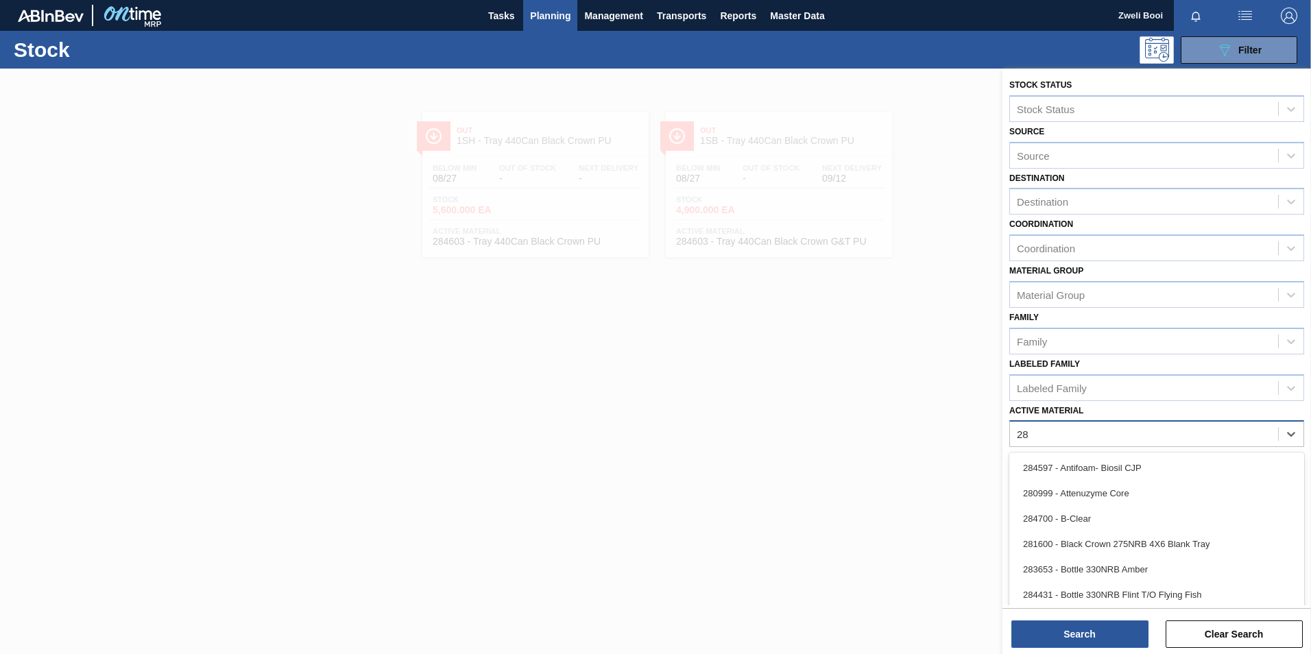
type Material "2"
type Material "285191"
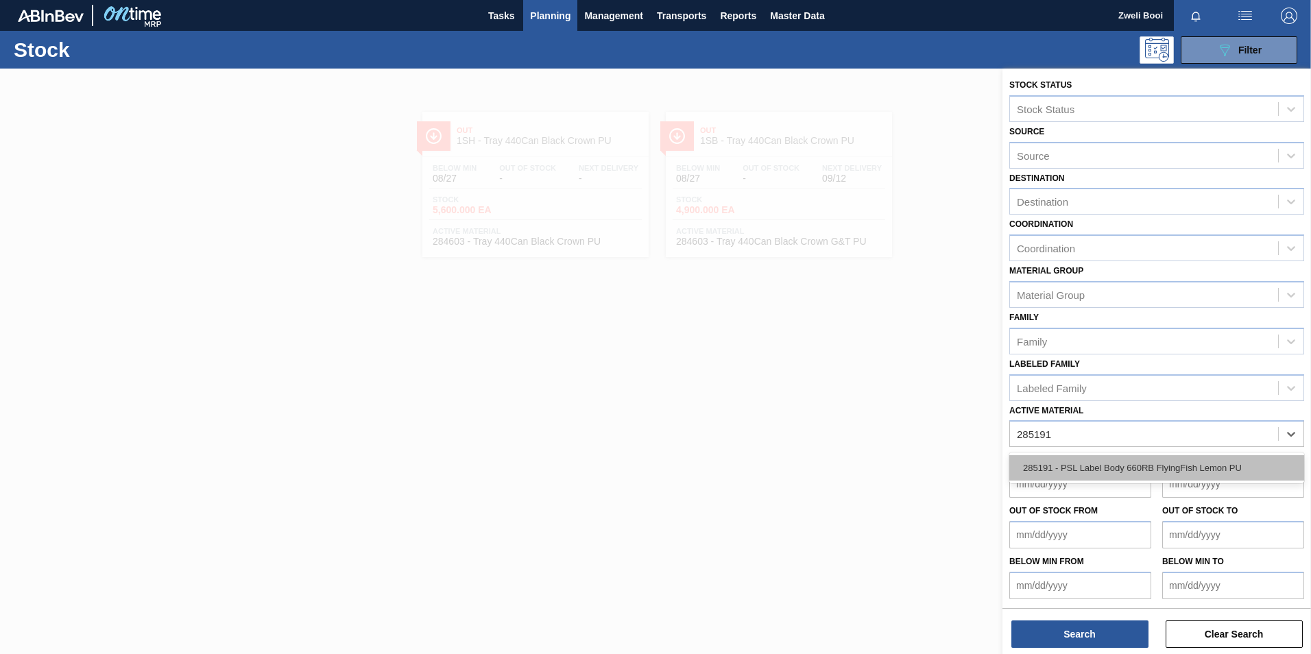
click at [1195, 472] on div "285191 - PSL Label Body 660RB FlyingFish Lemon PU" at bounding box center [1156, 467] width 295 height 25
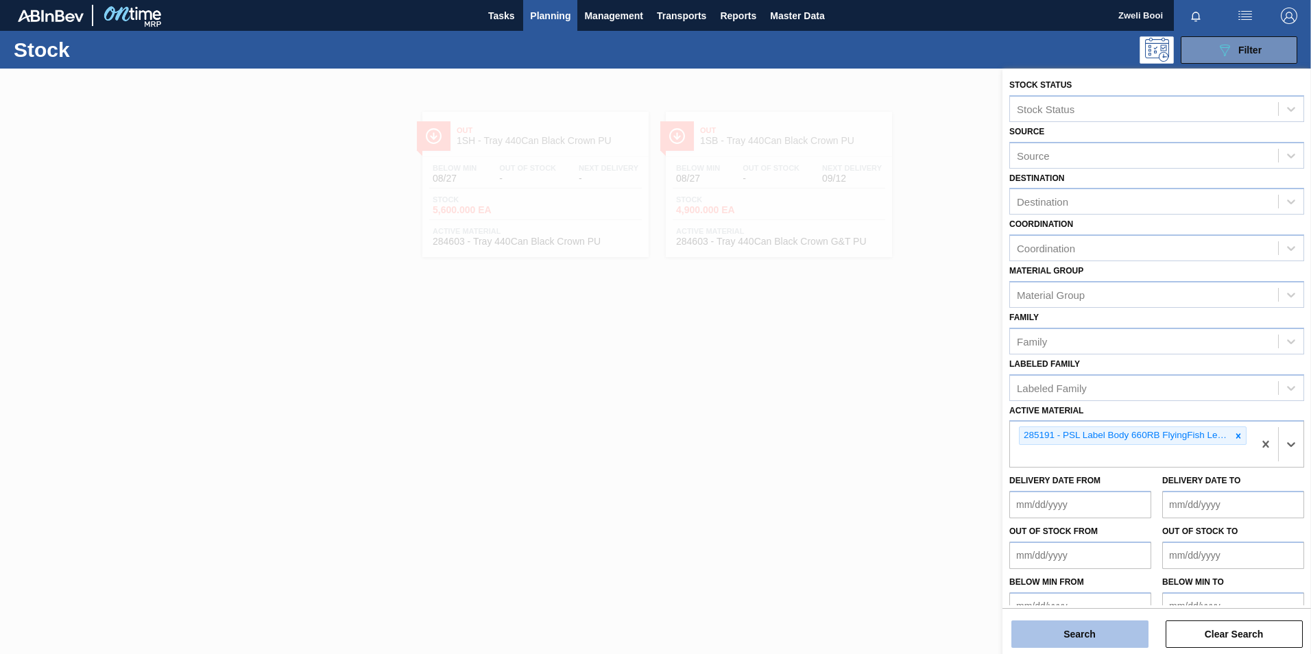
click at [1123, 638] on button "Search" at bounding box center [1079, 634] width 137 height 27
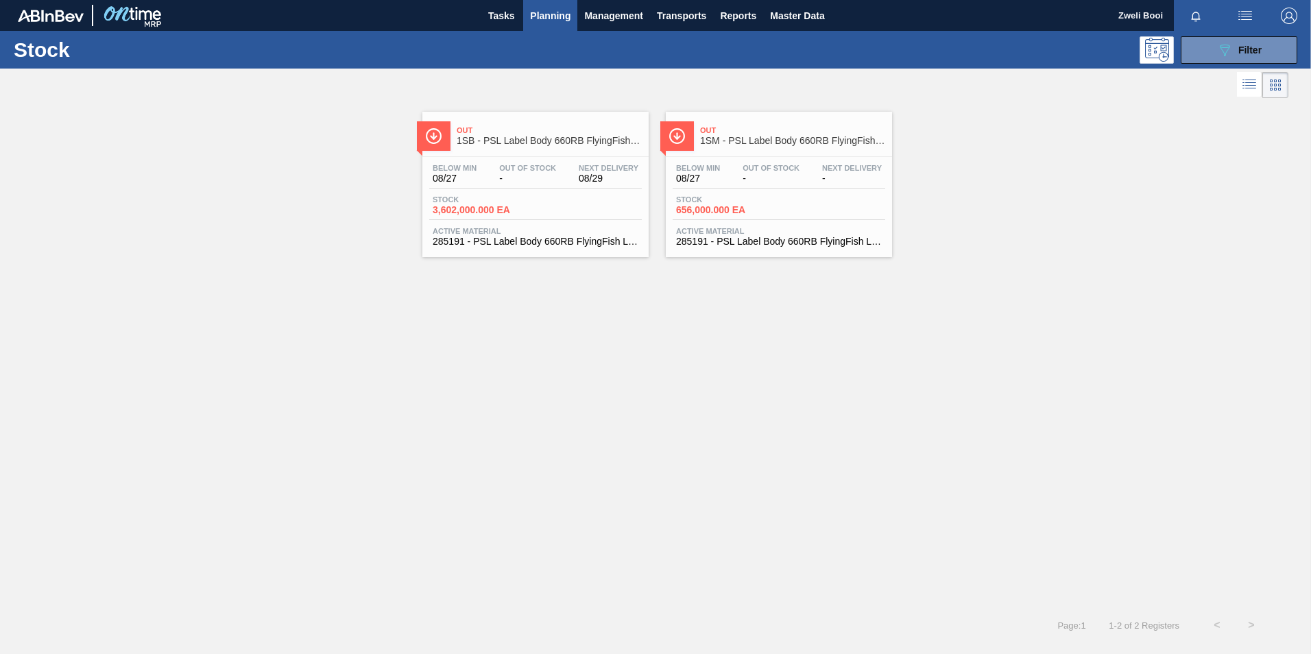
click at [509, 208] on span "3,602,000.000 EA" at bounding box center [481, 210] width 96 height 10
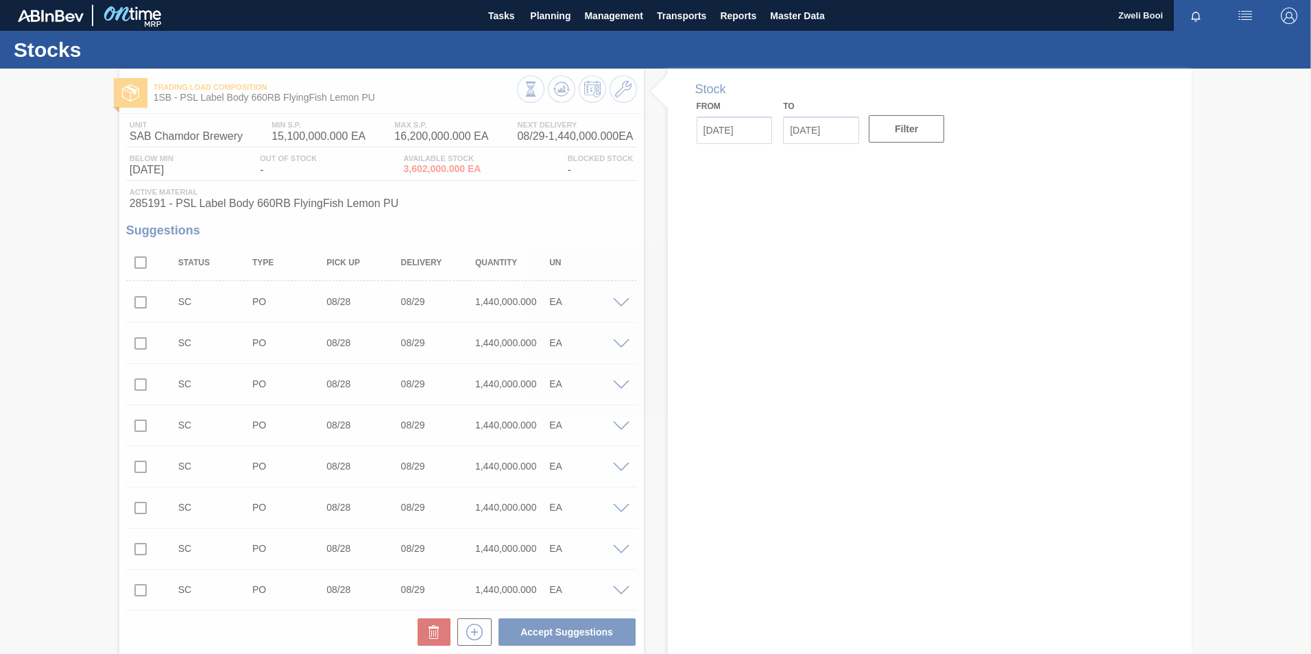
type input "[DATE]"
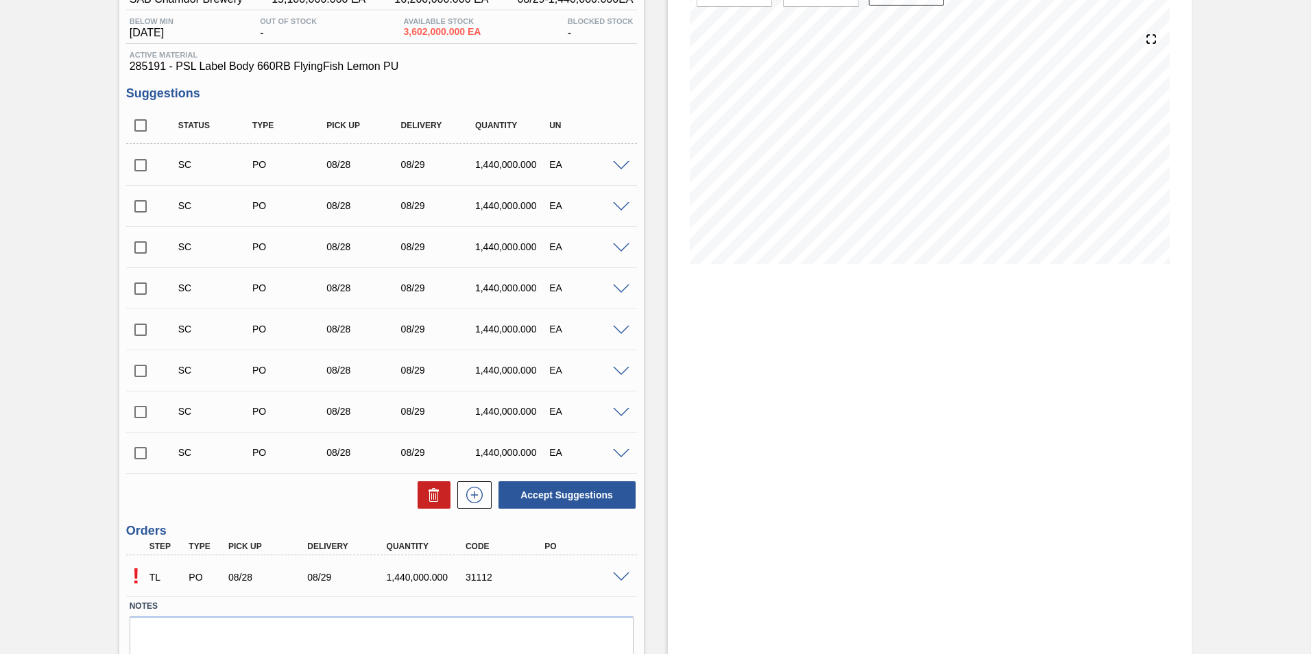
scroll to position [192, 0]
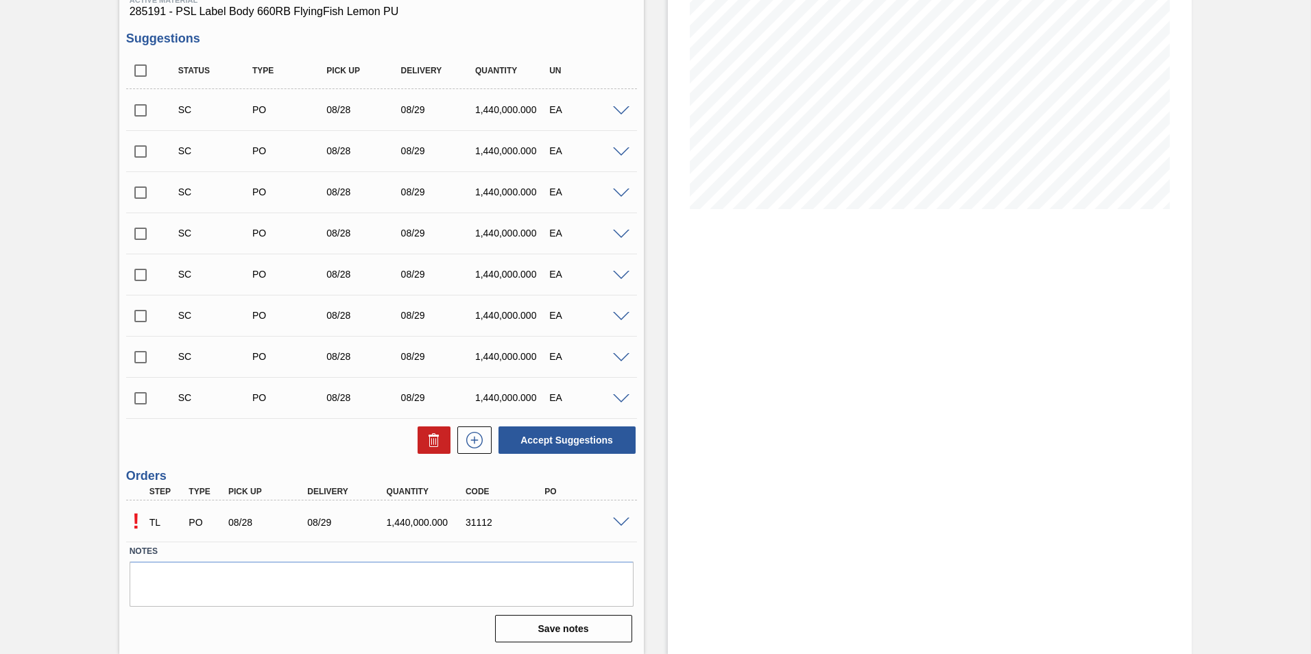
click at [621, 523] on span at bounding box center [621, 523] width 16 height 10
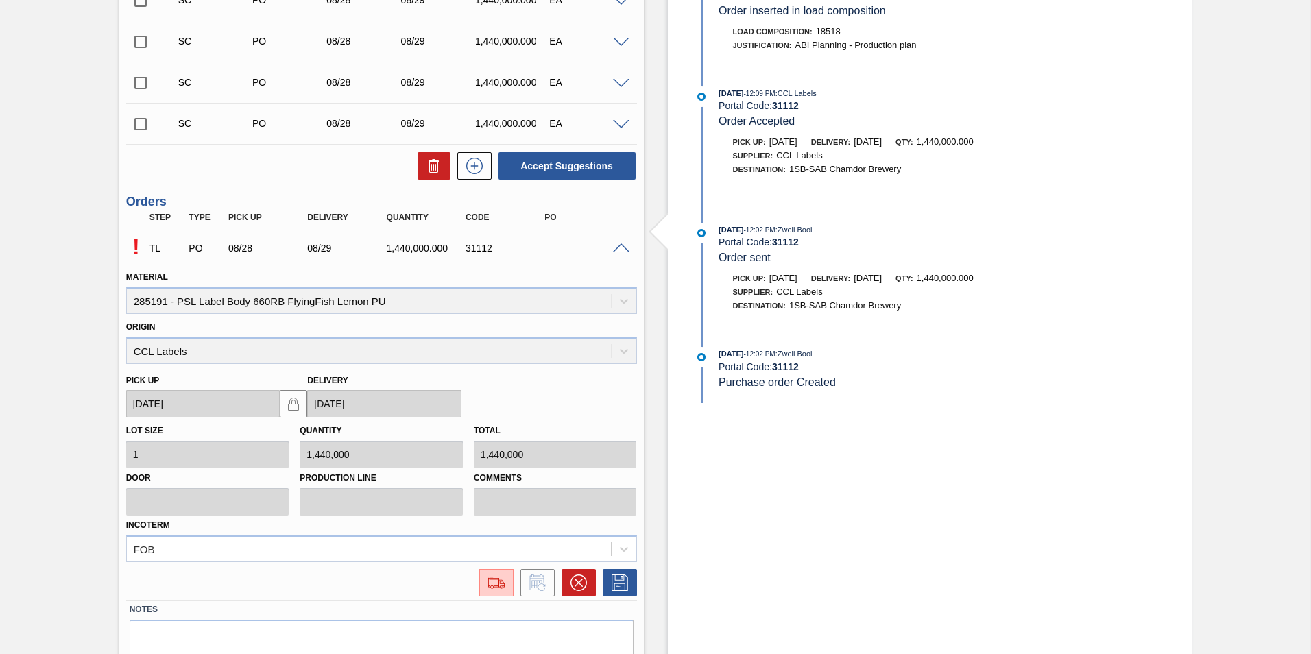
scroll to position [525, 0]
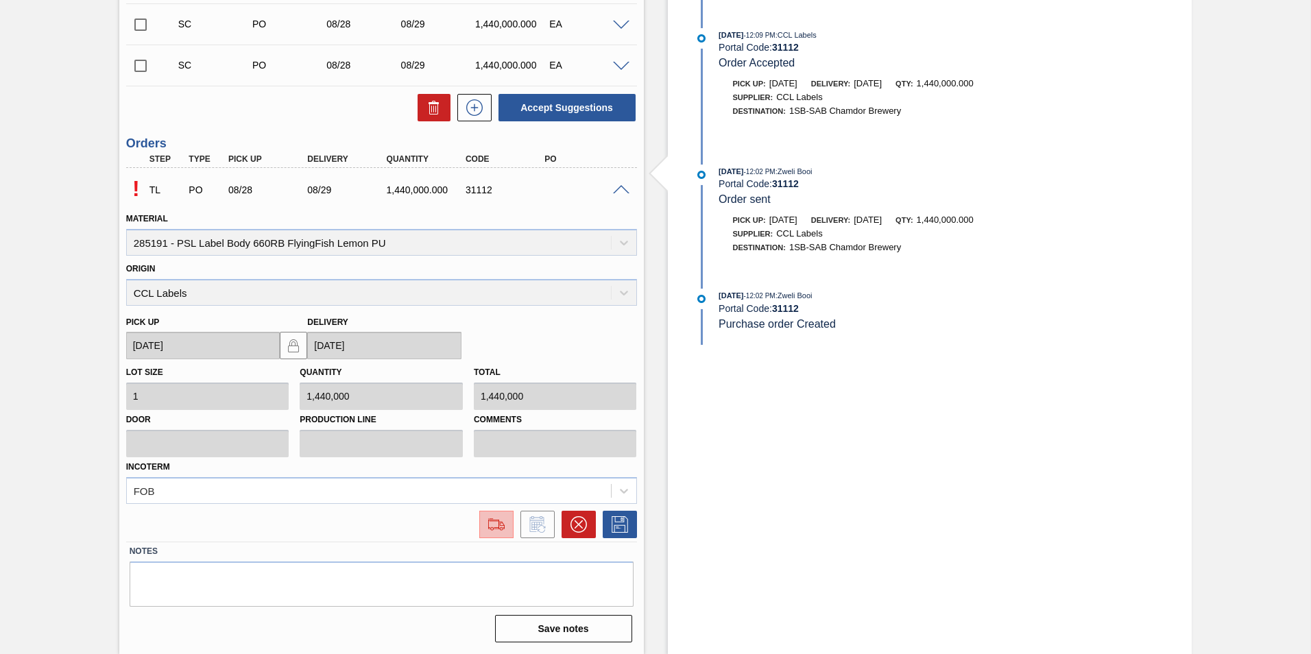
click at [496, 530] on img at bounding box center [496, 524] width 22 height 16
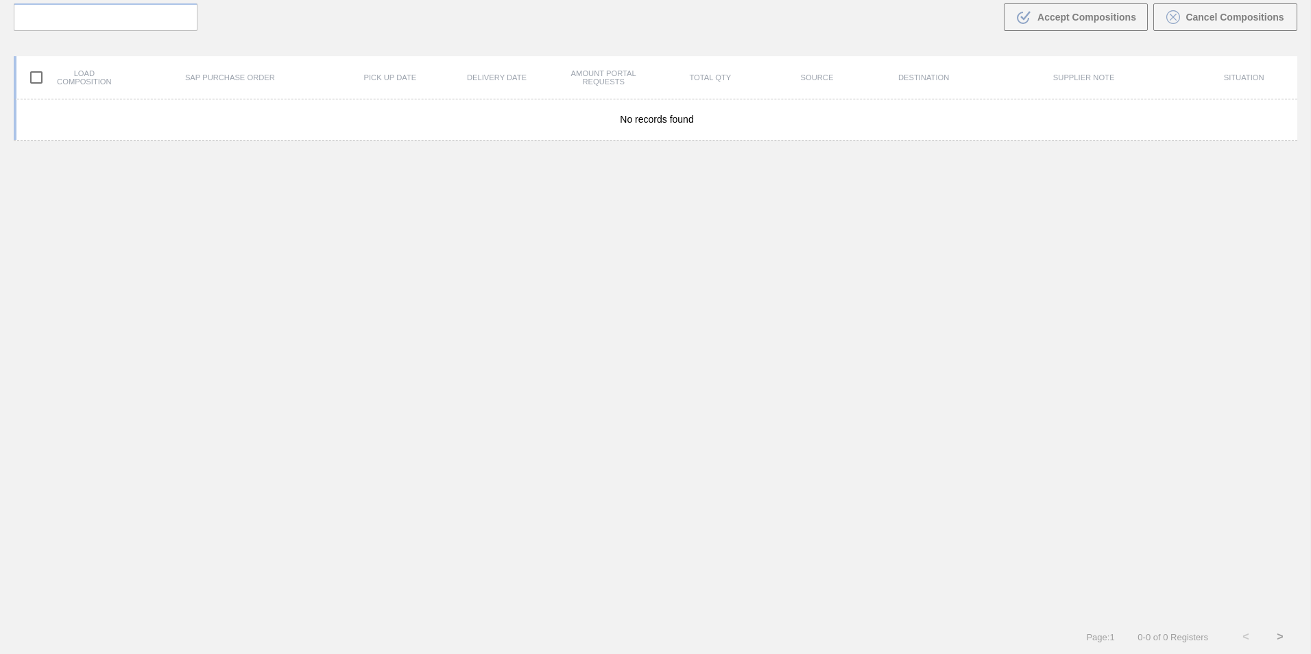
scroll to position [99, 0]
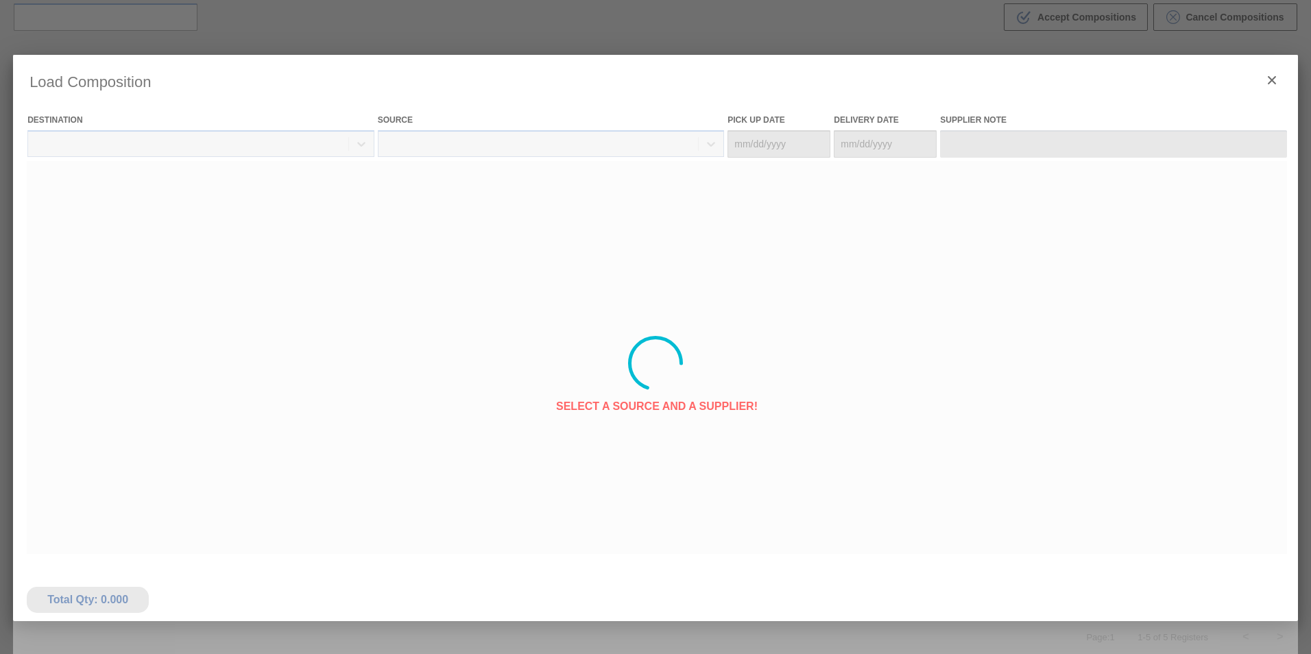
type Date "[DATE]"
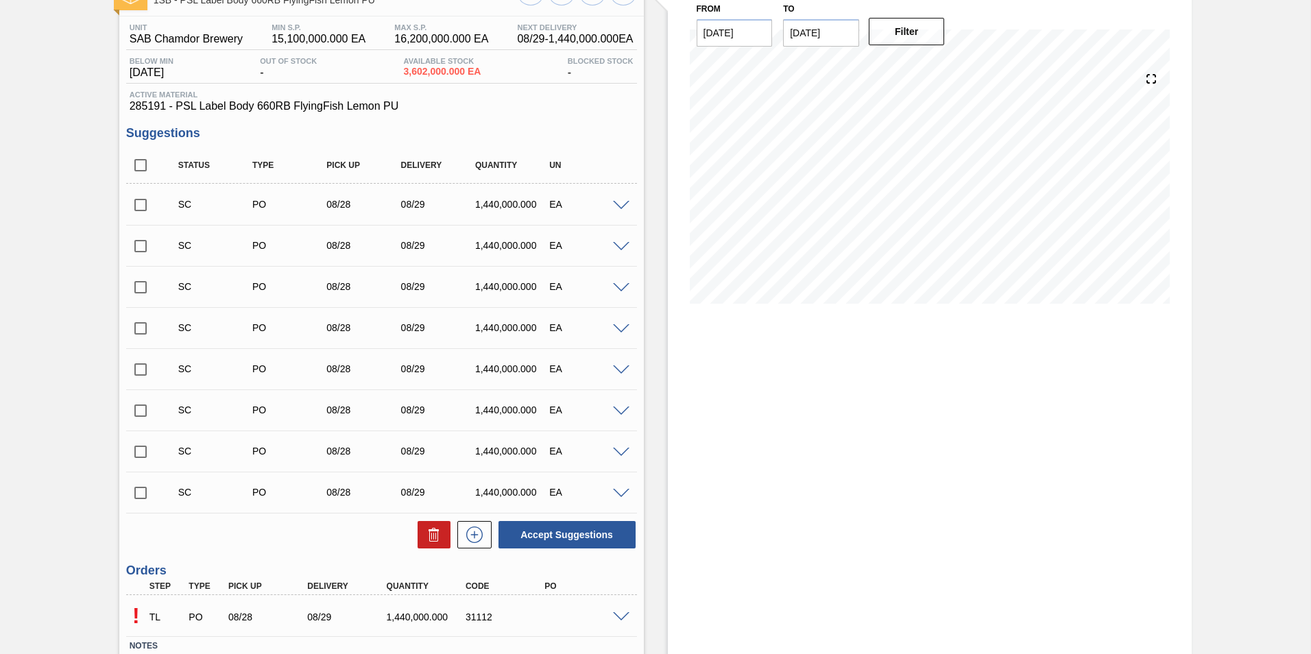
scroll to position [192, 0]
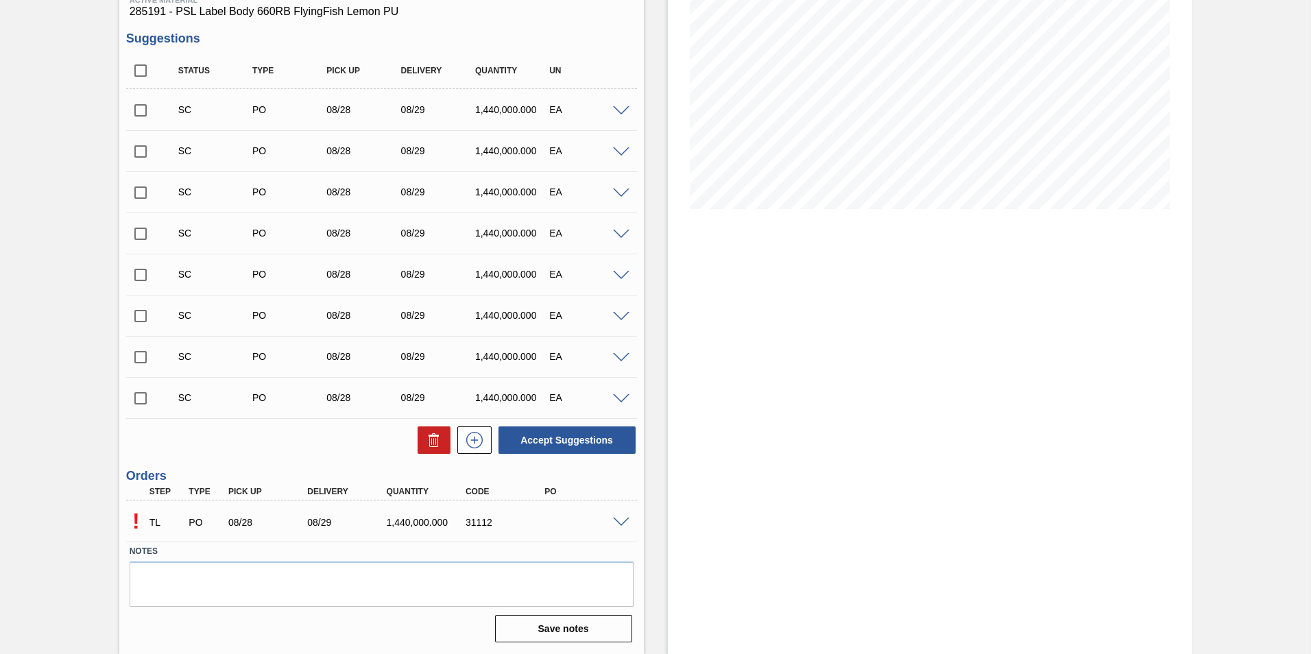
click at [619, 524] on span at bounding box center [621, 523] width 16 height 10
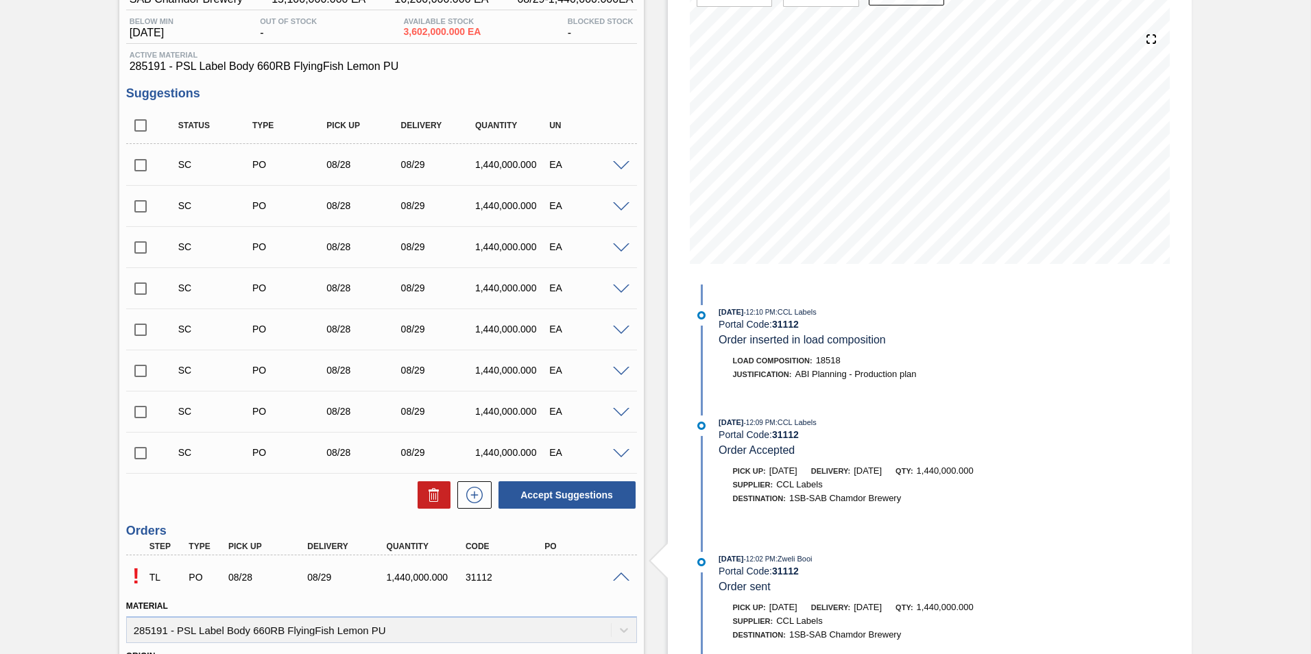
scroll to position [0, 0]
